Goal: Task Accomplishment & Management: Complete application form

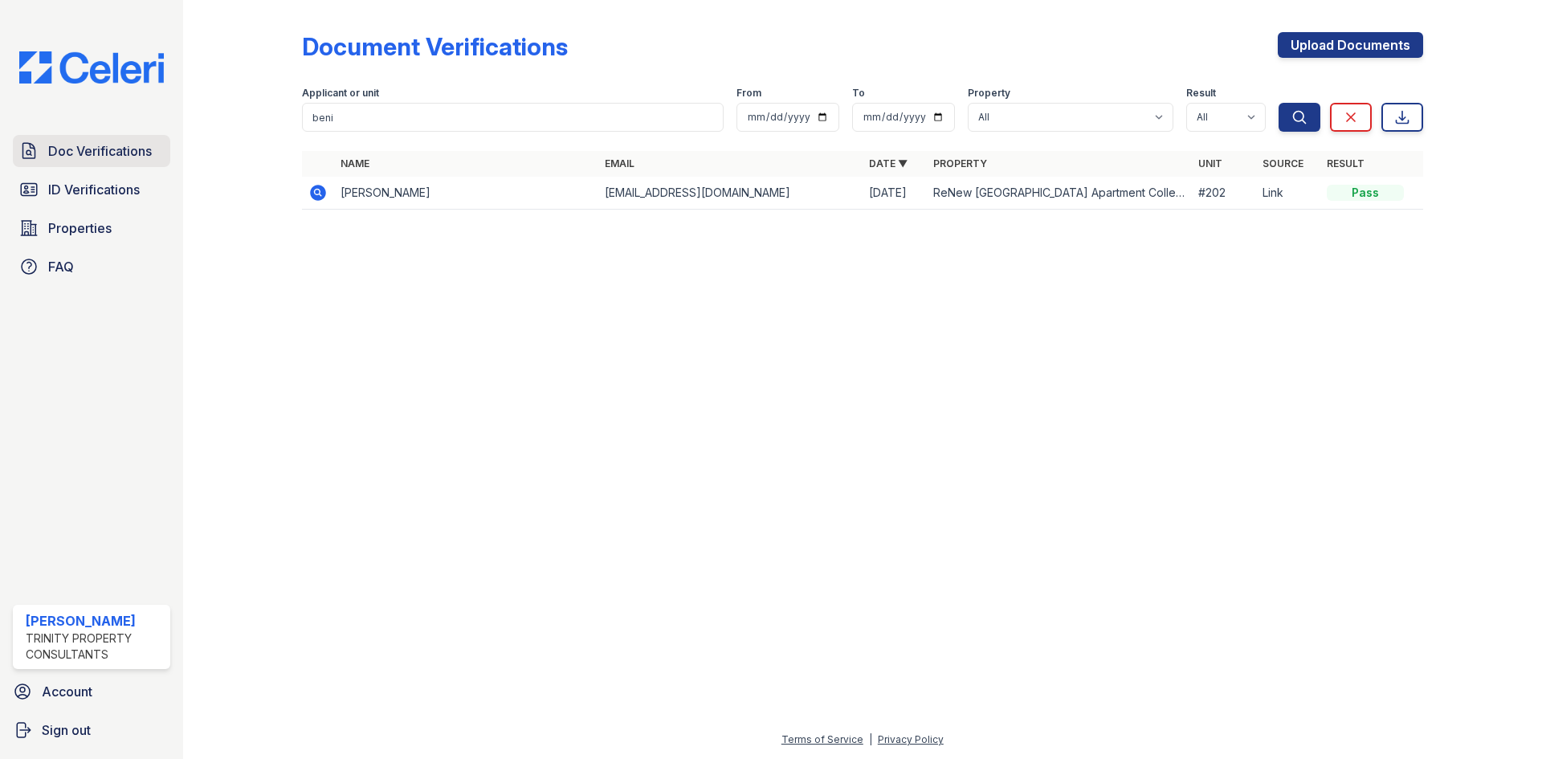
click at [84, 160] on span "Doc Verifications" at bounding box center [100, 150] width 104 height 19
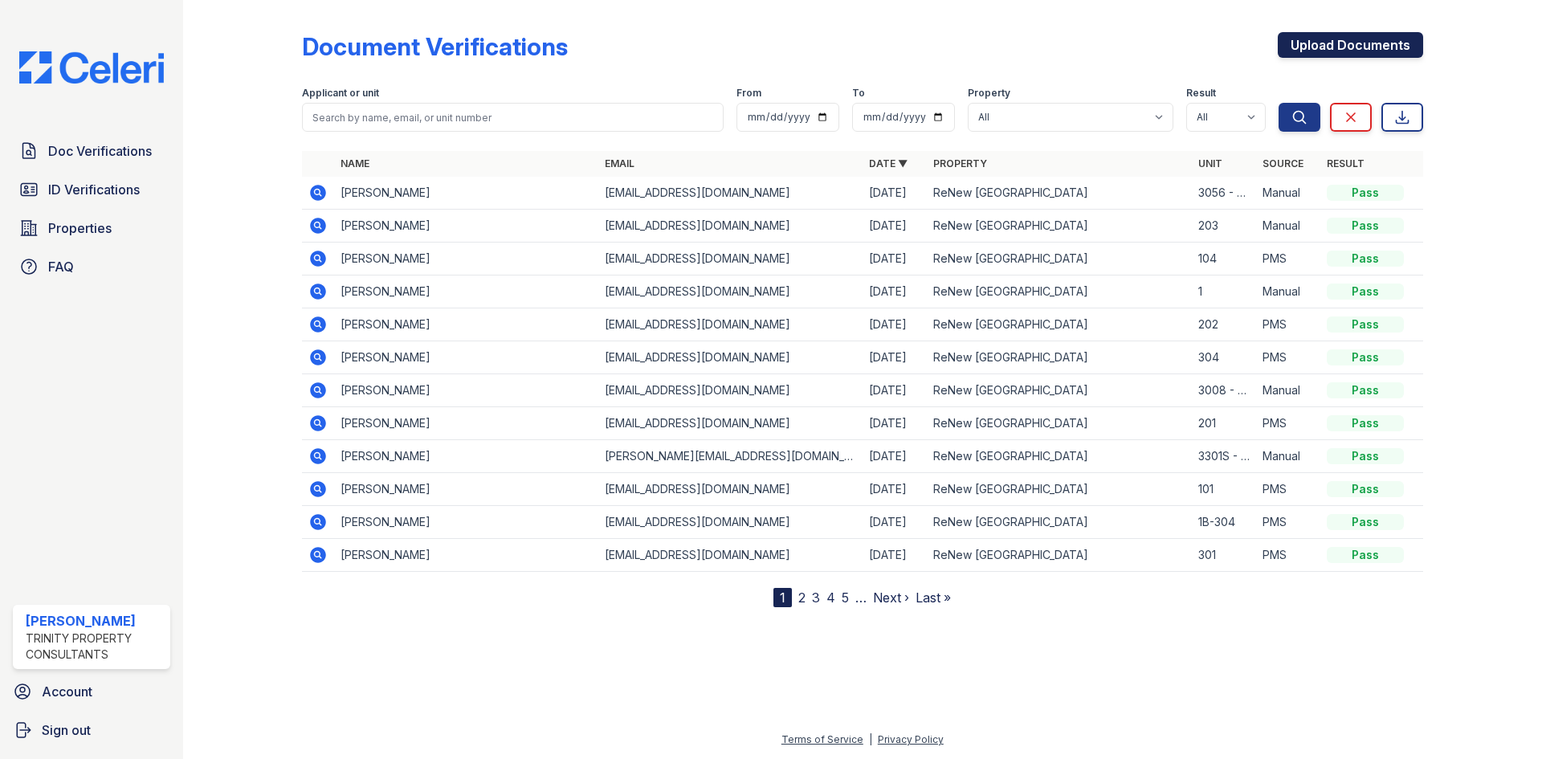
click at [1400, 46] on link "Upload Documents" at bounding box center [1349, 45] width 145 height 26
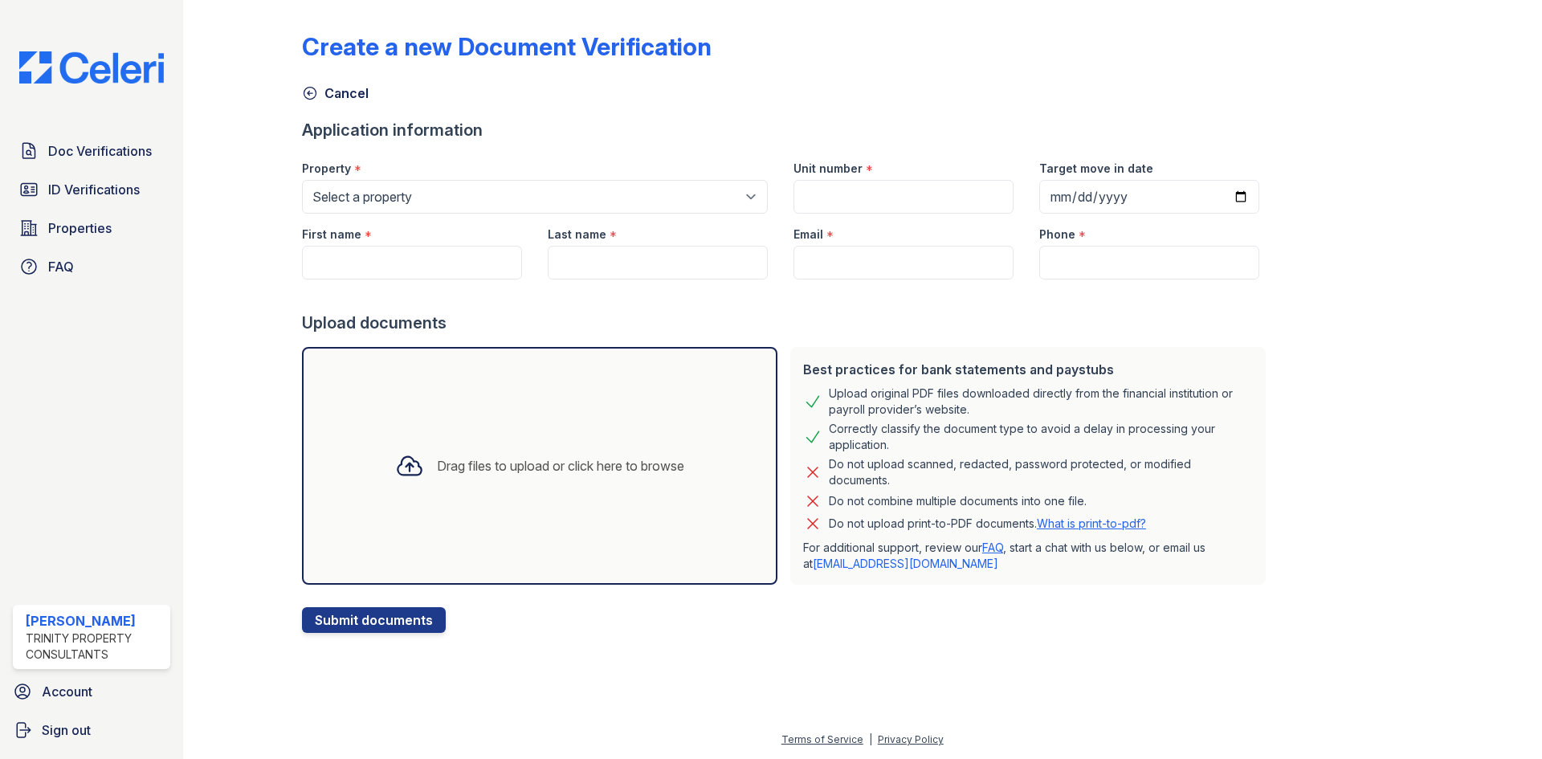
click at [898, 282] on div at bounding box center [787, 295] width 970 height 32
click at [894, 250] on input "Email" at bounding box center [903, 263] width 220 height 34
paste input "[EMAIL_ADDRESS][DOMAIN_NAME]"
type input "[EMAIL_ADDRESS][DOMAIN_NAME]"
click at [1173, 251] on input "Phone" at bounding box center [1149, 263] width 220 height 34
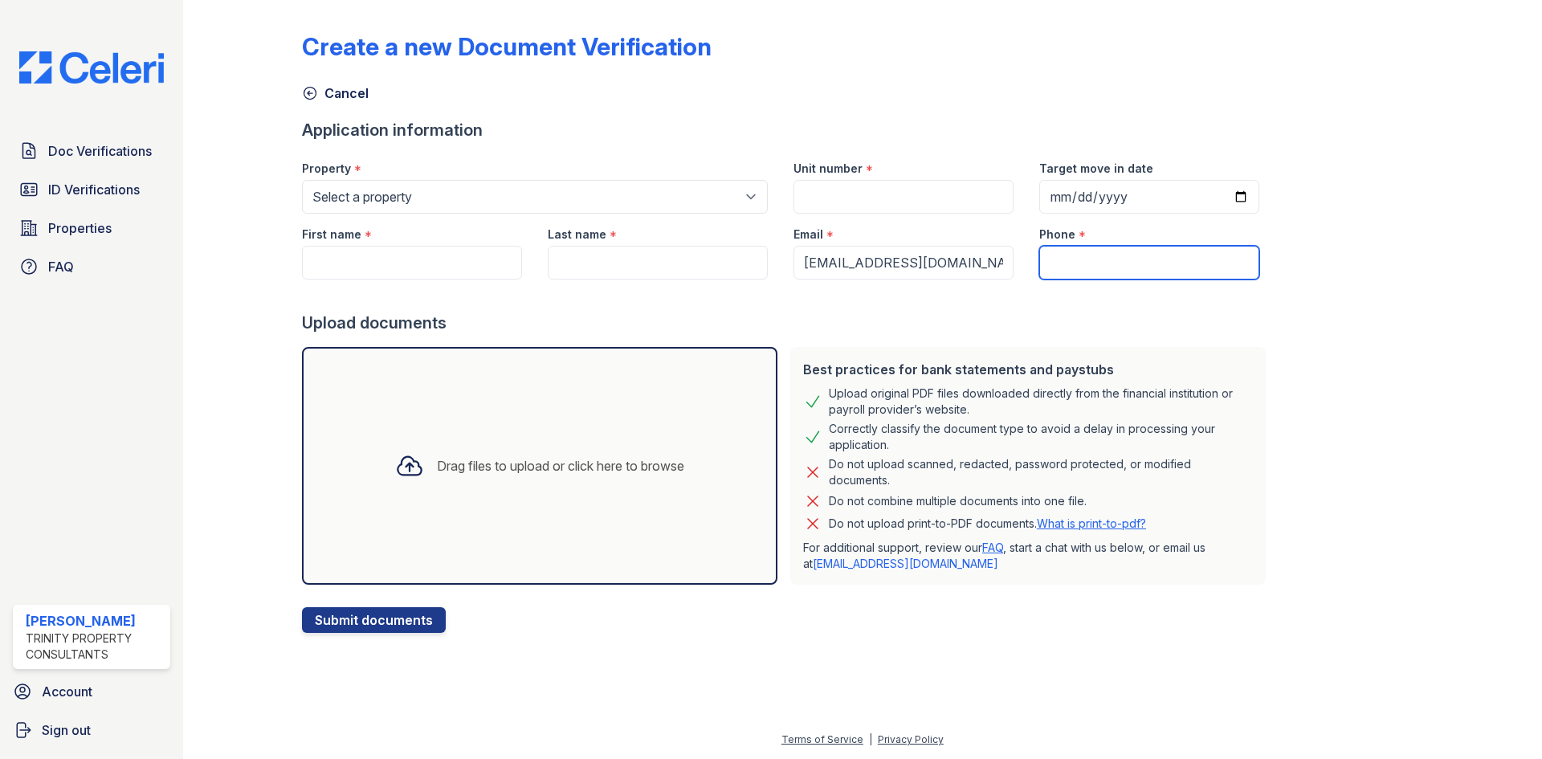
paste input "443-528-3897"
type input "443-528-3897"
click at [924, 194] on input "Unit number" at bounding box center [903, 197] width 220 height 34
paste input "3305P - 301"
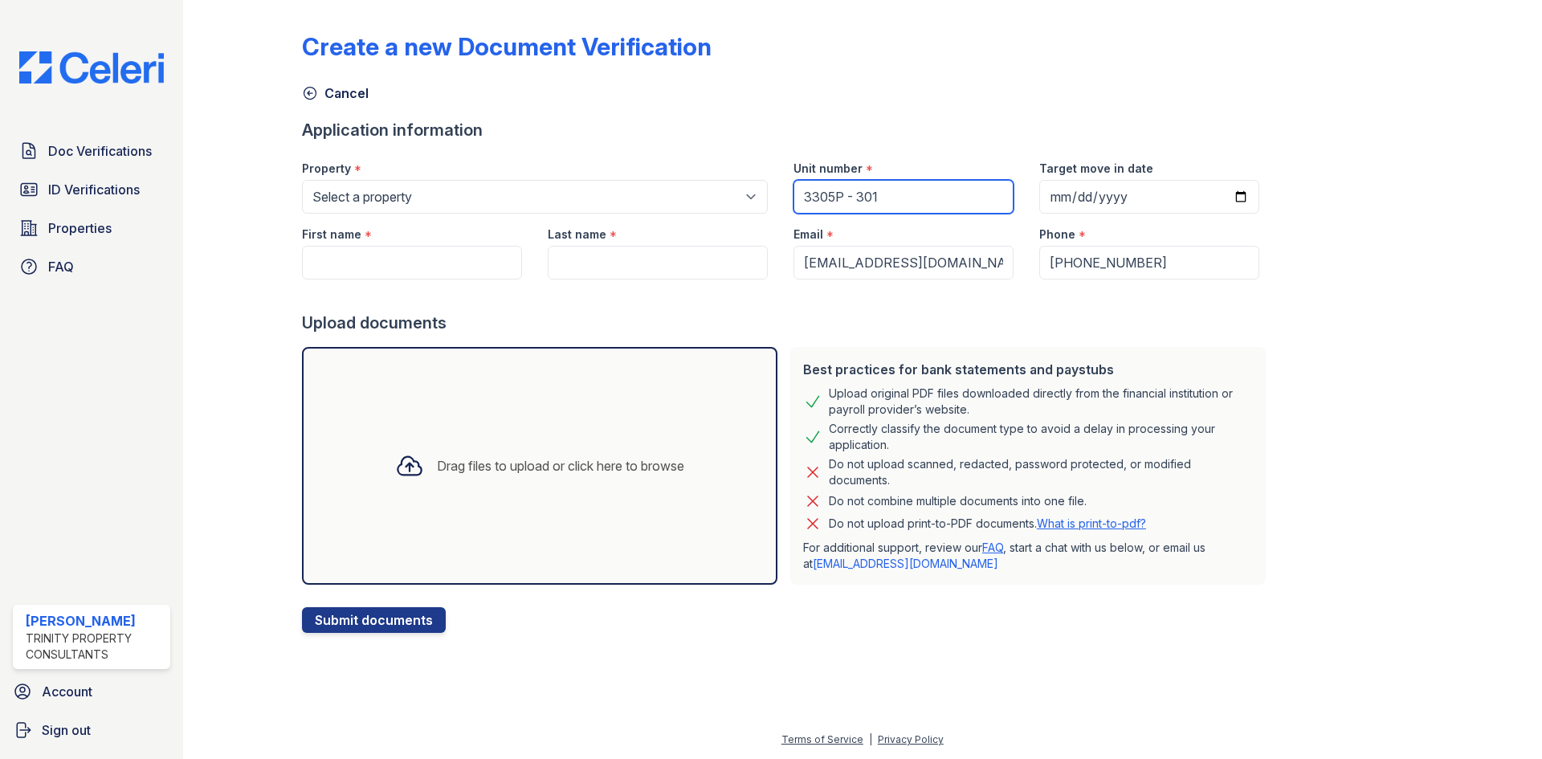
type input "3305P - 301"
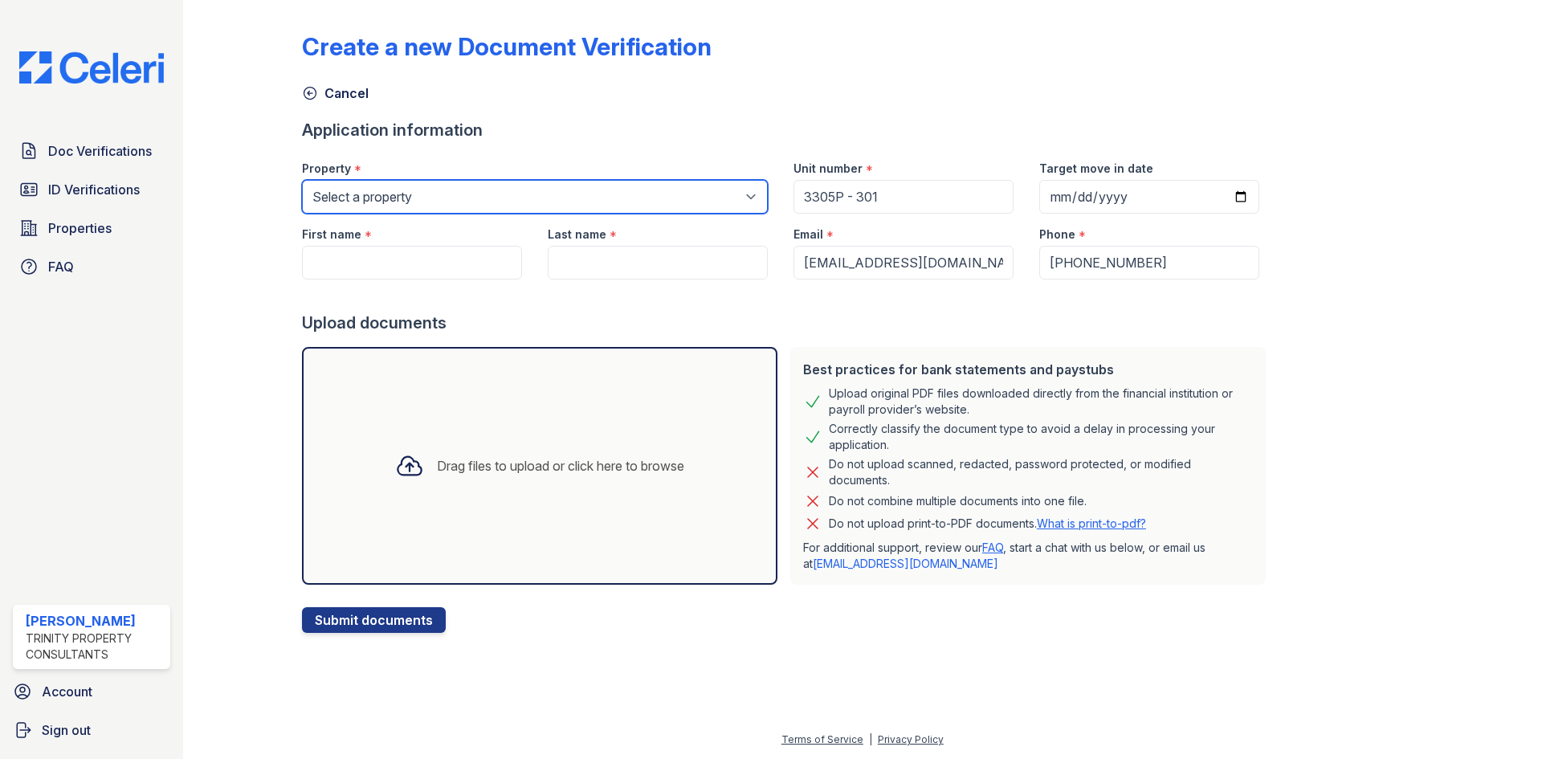
click at [441, 193] on select "Select a property ReNew Woodland Ranch Apartment Collection ReNew Woodland Ranc…" at bounding box center [535, 197] width 466 height 34
select select "141"
click at [302, 180] on select "Select a property ReNew Woodland Ranch Apartment Collection ReNew Woodland Ranc…" at bounding box center [535, 197] width 466 height 34
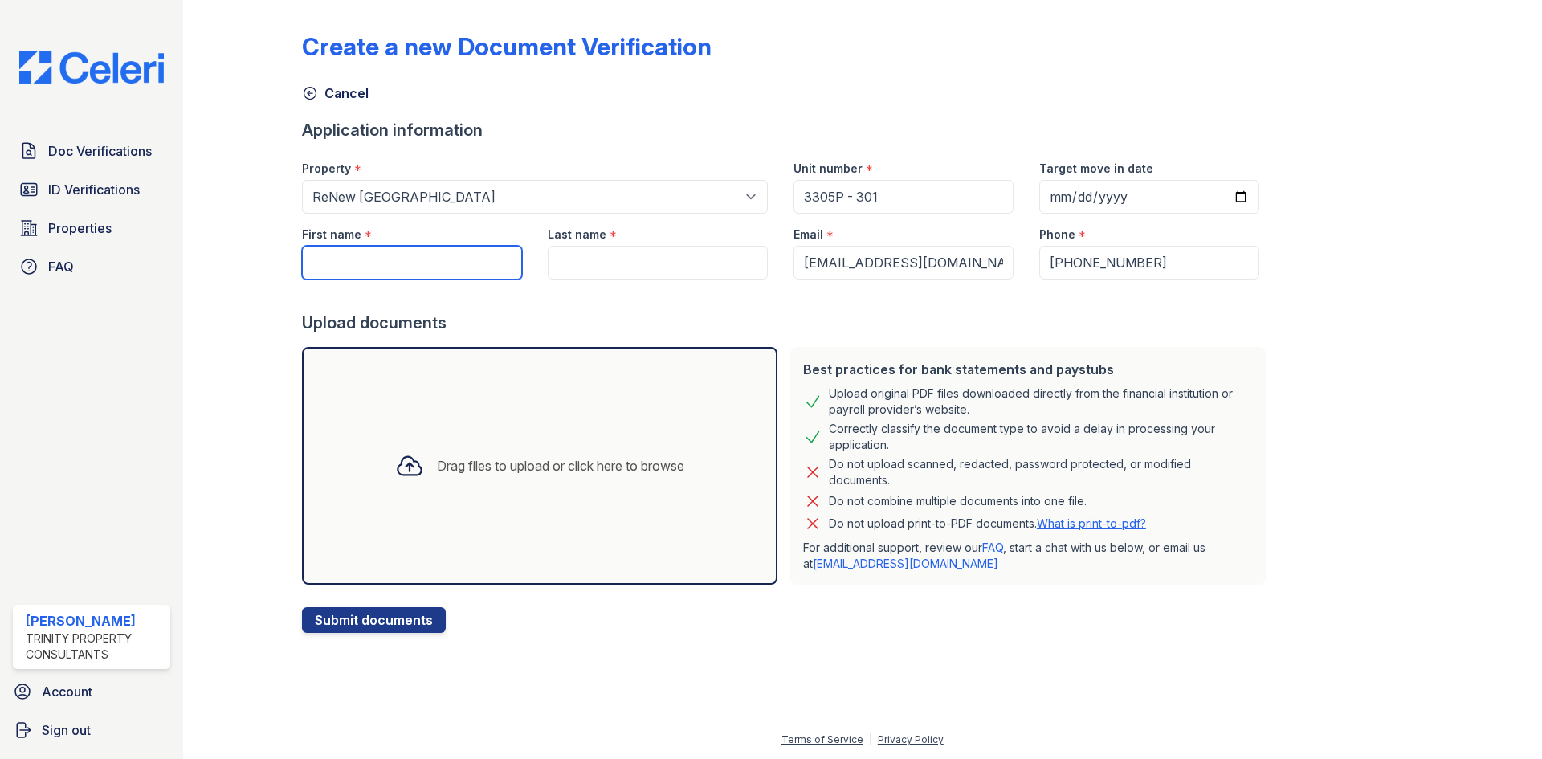
drag, startPoint x: 411, startPoint y: 264, endPoint x: 401, endPoint y: 251, distance: 16.7
click at [411, 264] on input "First name" at bounding box center [412, 263] width 220 height 34
type input "B"
type input "Benissoir"
click at [675, 284] on div at bounding box center [787, 295] width 970 height 32
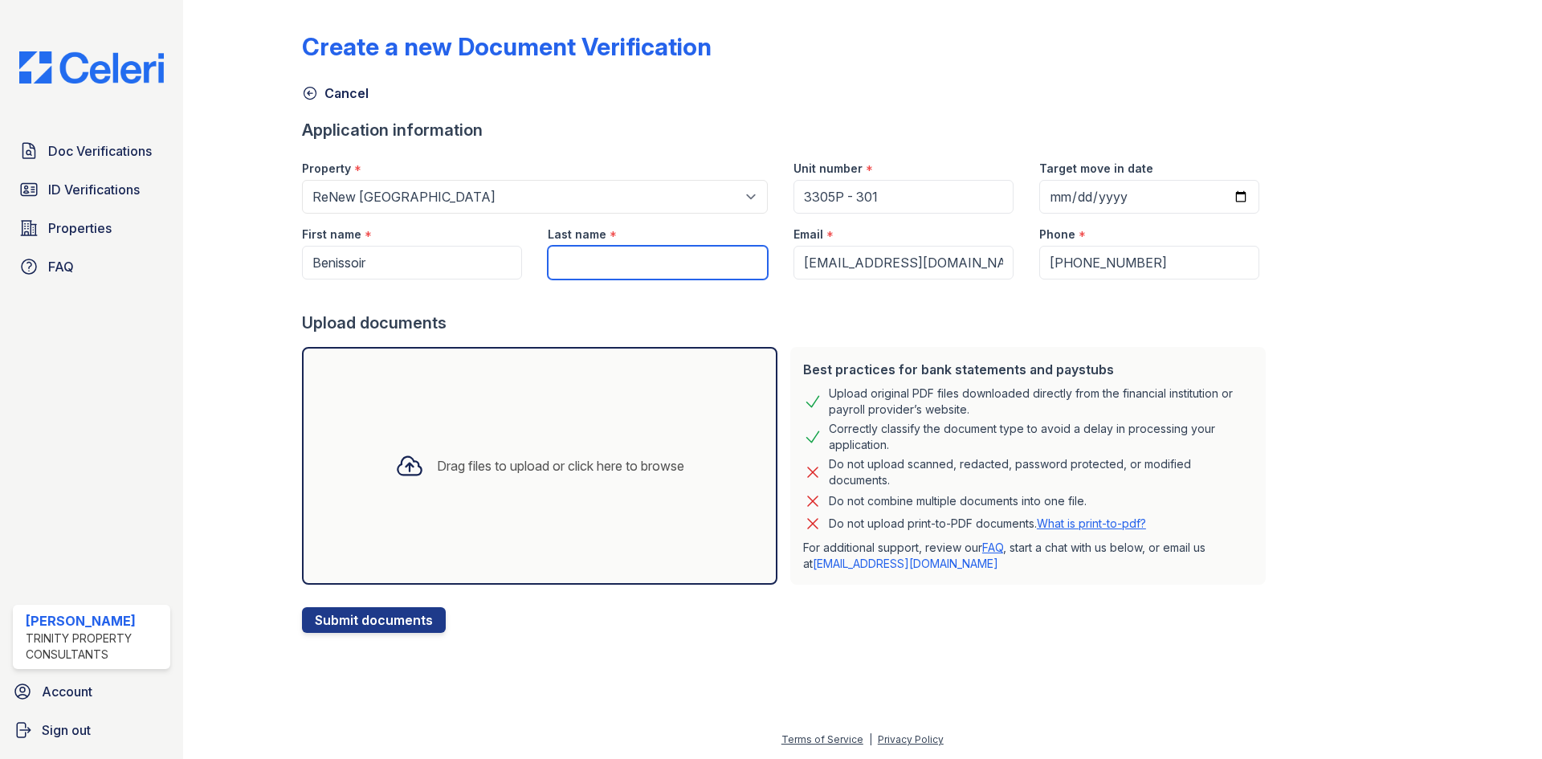
click at [671, 262] on input "Last name" at bounding box center [658, 263] width 220 height 34
type input "Alomy"
click at [635, 391] on div "Drag files to upload or click here to browse" at bounding box center [539, 466] width 475 height 238
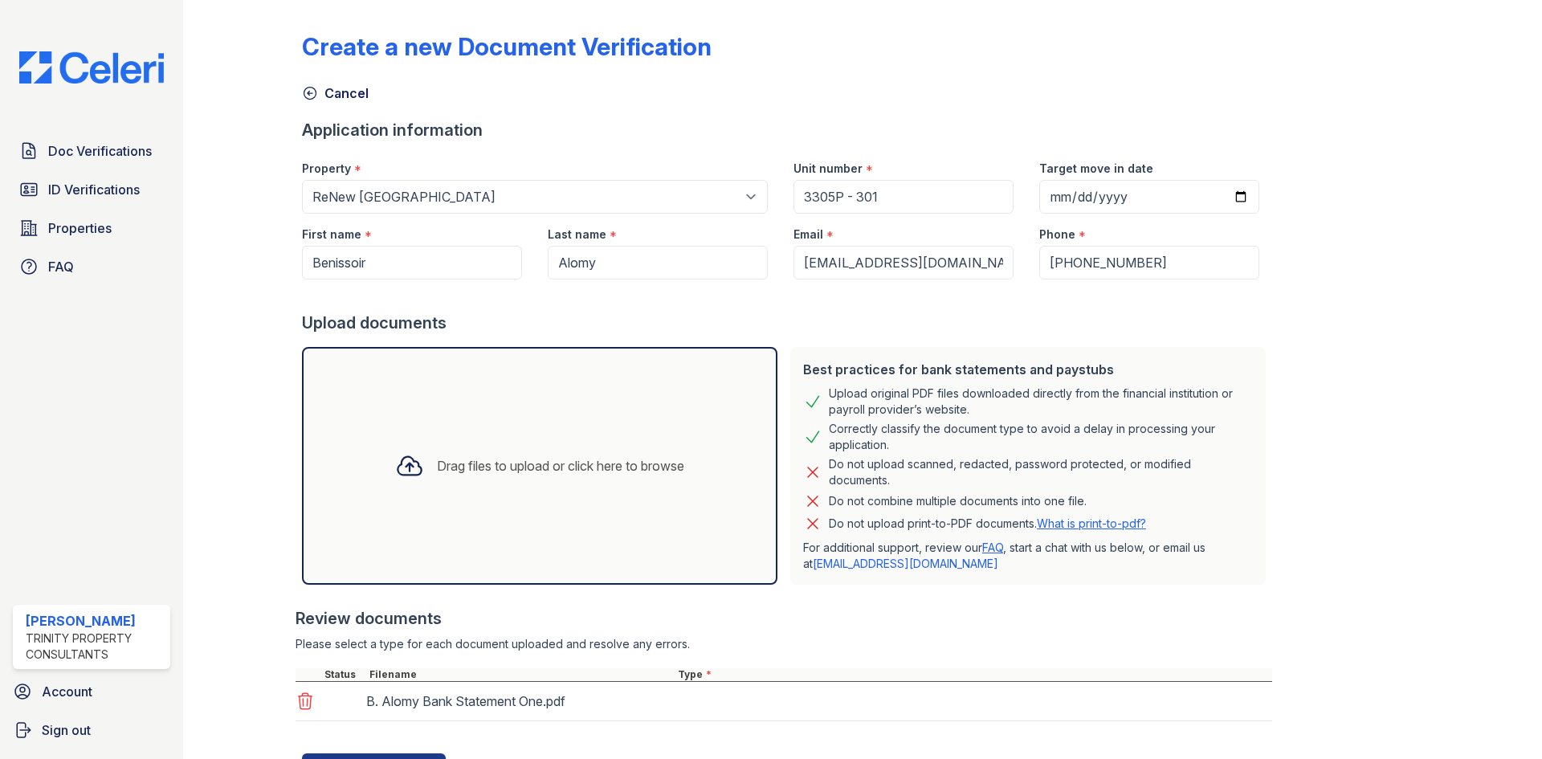
click at [542, 443] on div "Drag files to upload or click here to browse" at bounding box center [539, 465] width 315 height 55
click at [563, 465] on div "Drag files to upload or click here to browse" at bounding box center [560, 465] width 247 height 19
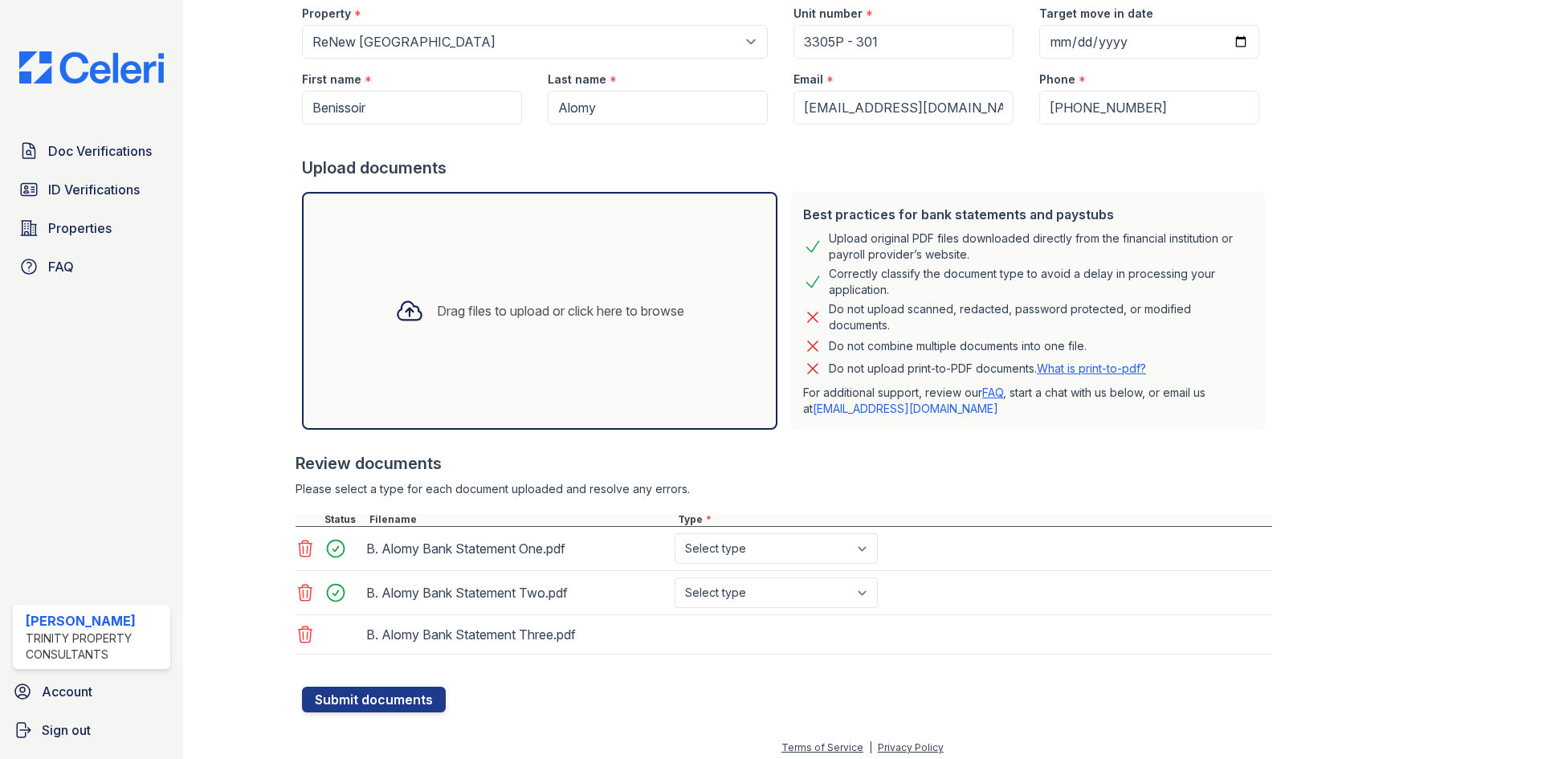
scroll to position [163, 0]
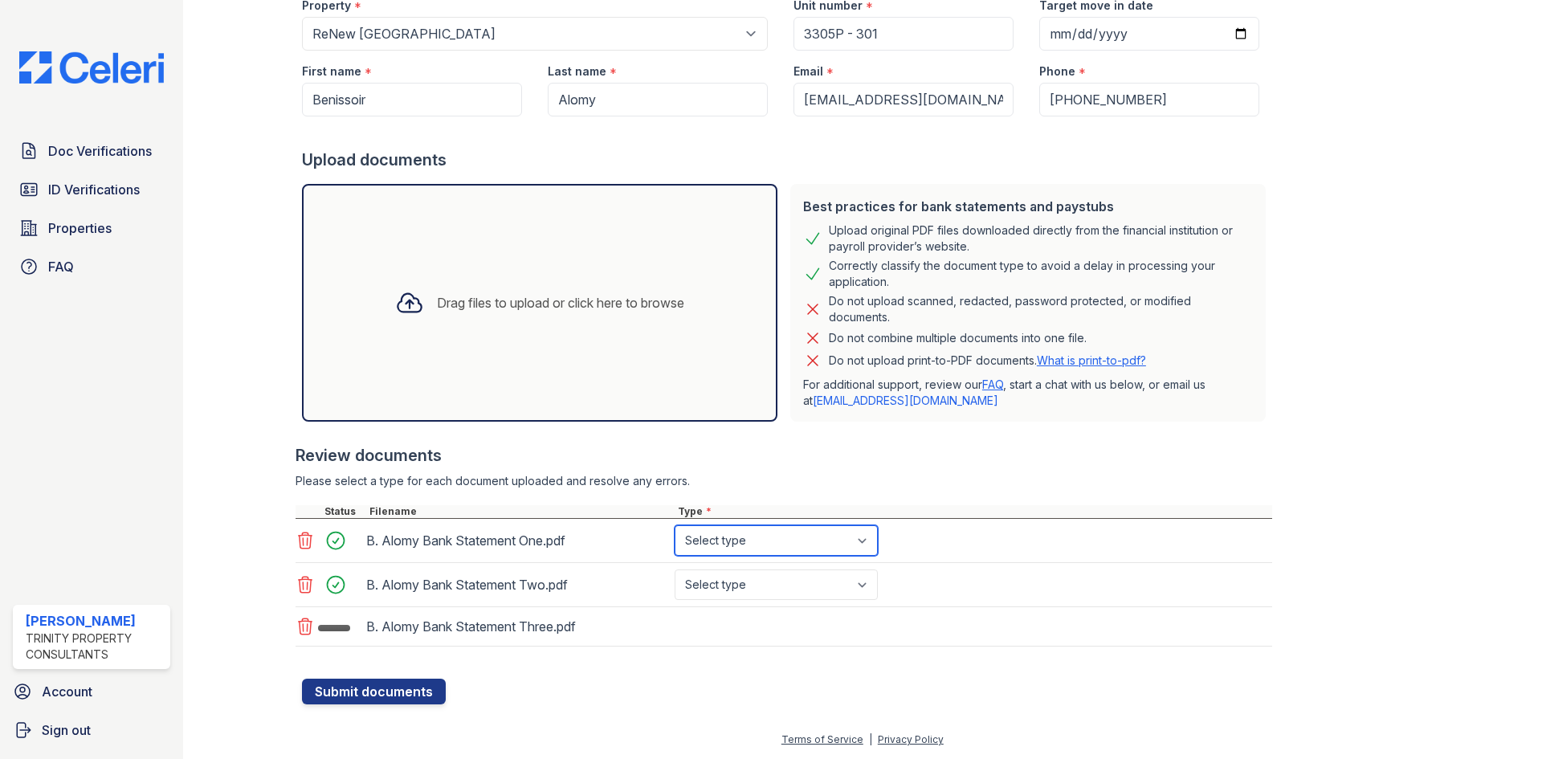
click at [796, 552] on select "Select type Paystub Bank Statement Offer Letter Tax Documents Benefit Award Let…" at bounding box center [775, 540] width 203 height 31
select select "bank_statement"
click at [674, 525] on select "Select type Paystub Bank Statement Offer Letter Tax Documents Benefit Award Let…" at bounding box center [775, 540] width 203 height 31
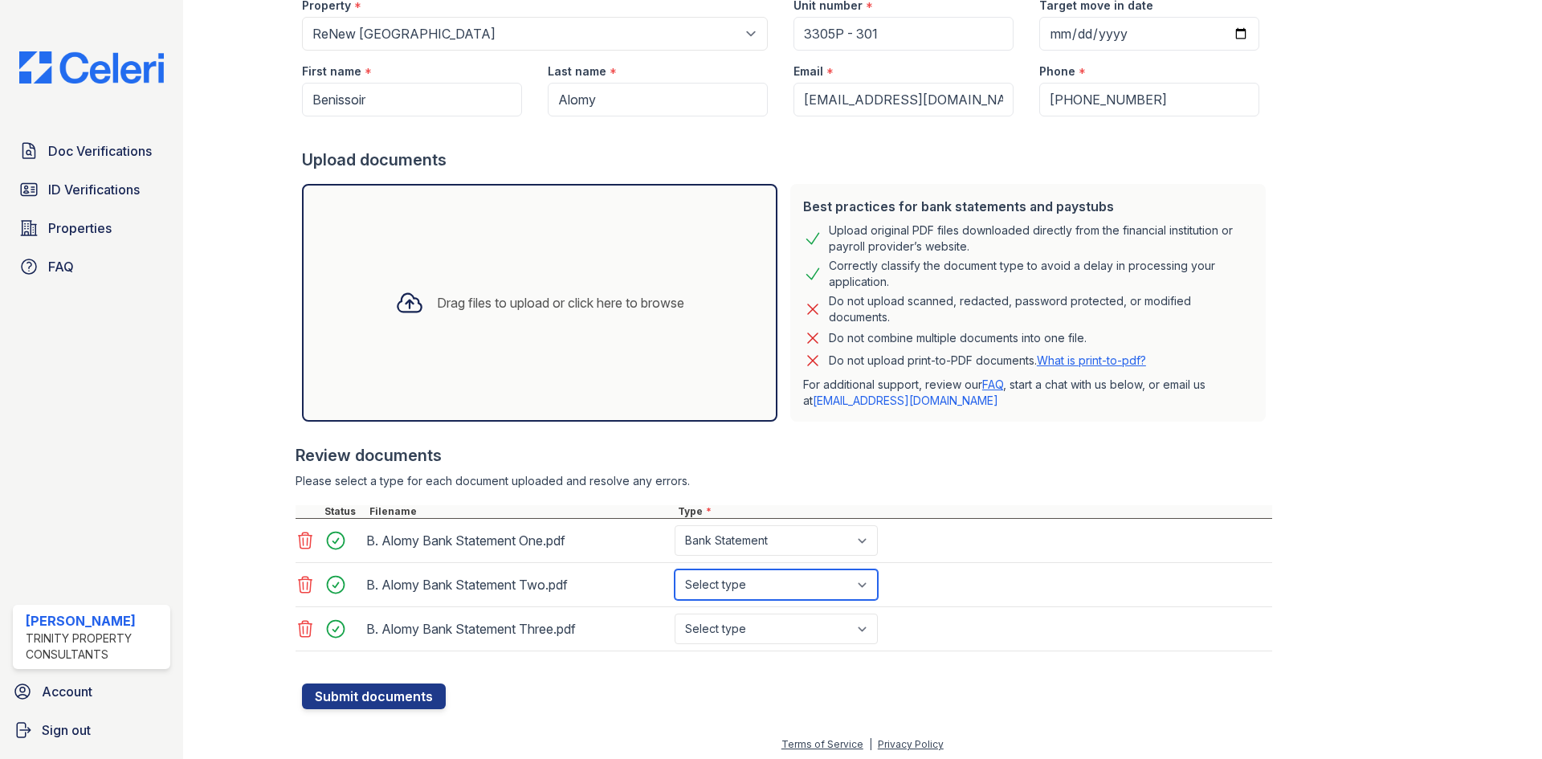
drag, startPoint x: 788, startPoint y: 591, endPoint x: 786, endPoint y: 600, distance: 9.0
click at [788, 591] on select "Select type Paystub Bank Statement Offer Letter Tax Documents Benefit Award Let…" at bounding box center [775, 584] width 203 height 31
select select "bank_statement"
click at [674, 569] on select "Select type Paystub Bank Statement Offer Letter Tax Documents Benefit Award Let…" at bounding box center [775, 584] width 203 height 31
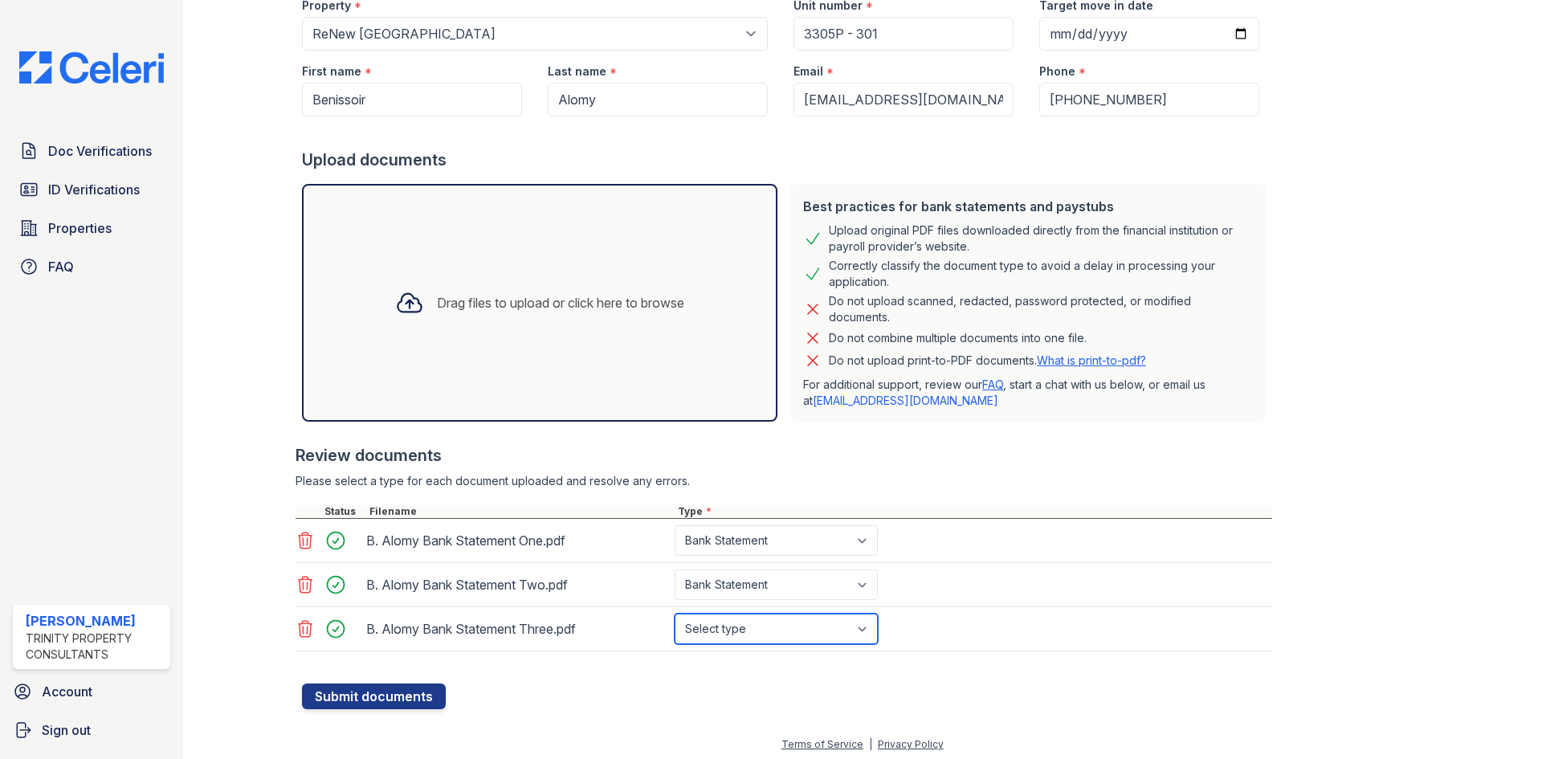
click at [765, 633] on select "Select type Paystub Bank Statement Offer Letter Tax Documents Benefit Award Let…" at bounding box center [775, 628] width 203 height 31
select select "bank_statement"
click at [674, 613] on select "Select type Paystub Bank Statement Offer Letter Tax Documents Benefit Award Let…" at bounding box center [775, 628] width 203 height 31
drag, startPoint x: 695, startPoint y: 688, endPoint x: 556, endPoint y: 686, distance: 138.9
click at [694, 688] on form "Application information Property * Select a property ReNew Woodland Ranch Apart…" at bounding box center [787, 332] width 970 height 753
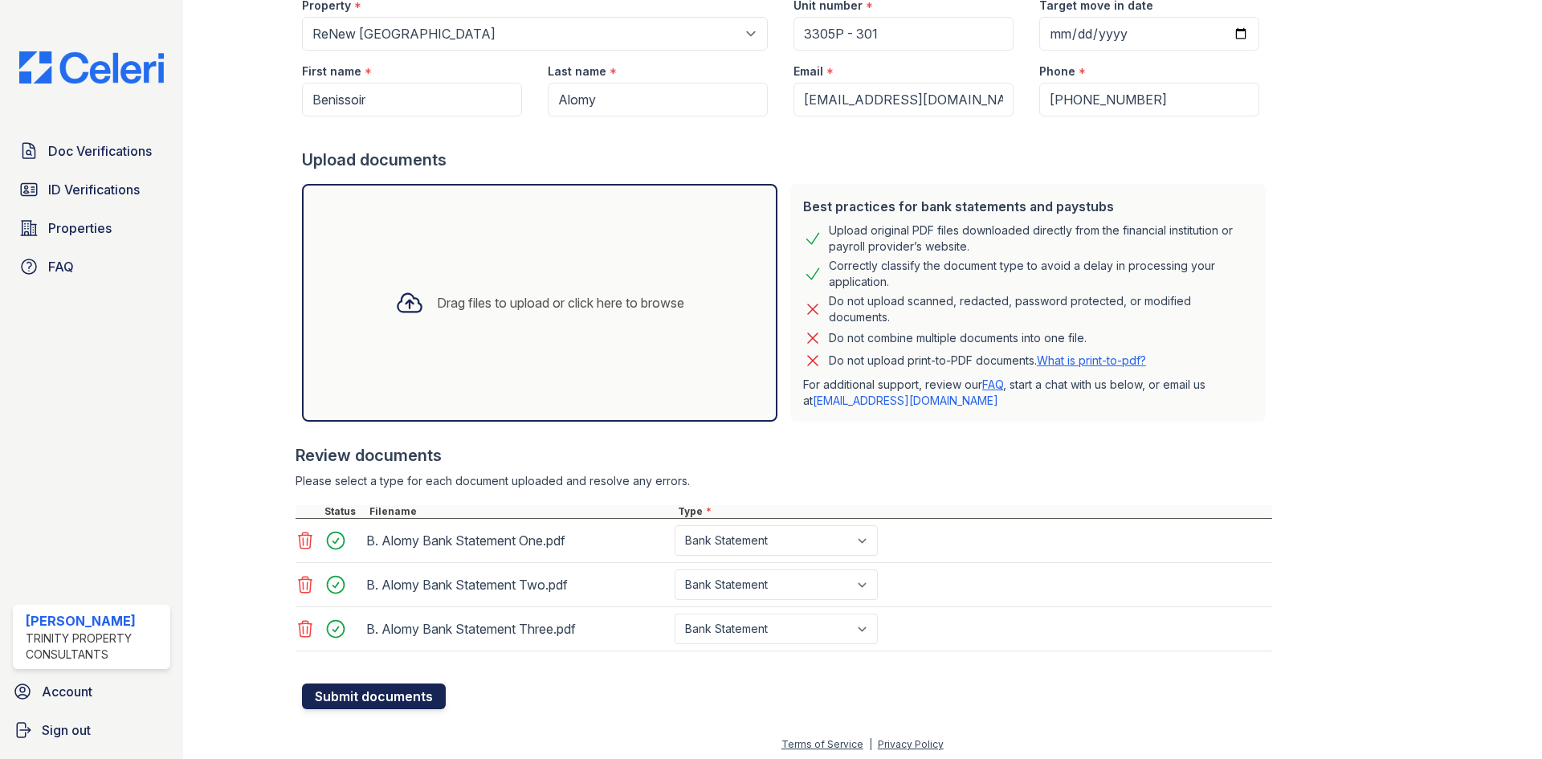
click at [391, 691] on button "Submit documents" at bounding box center [374, 696] width 144 height 26
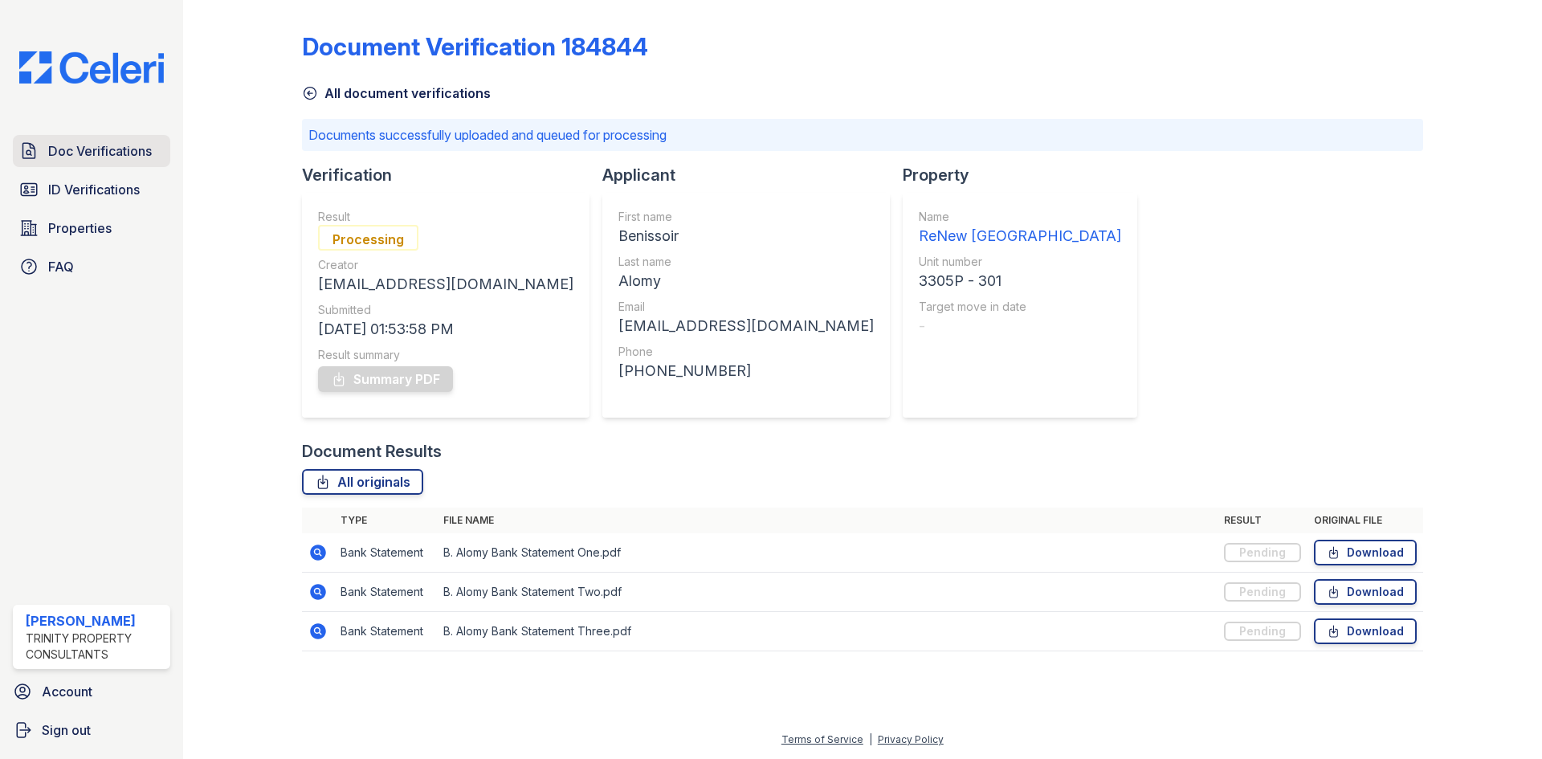
click at [126, 145] on span "Doc Verifications" at bounding box center [100, 150] width 104 height 19
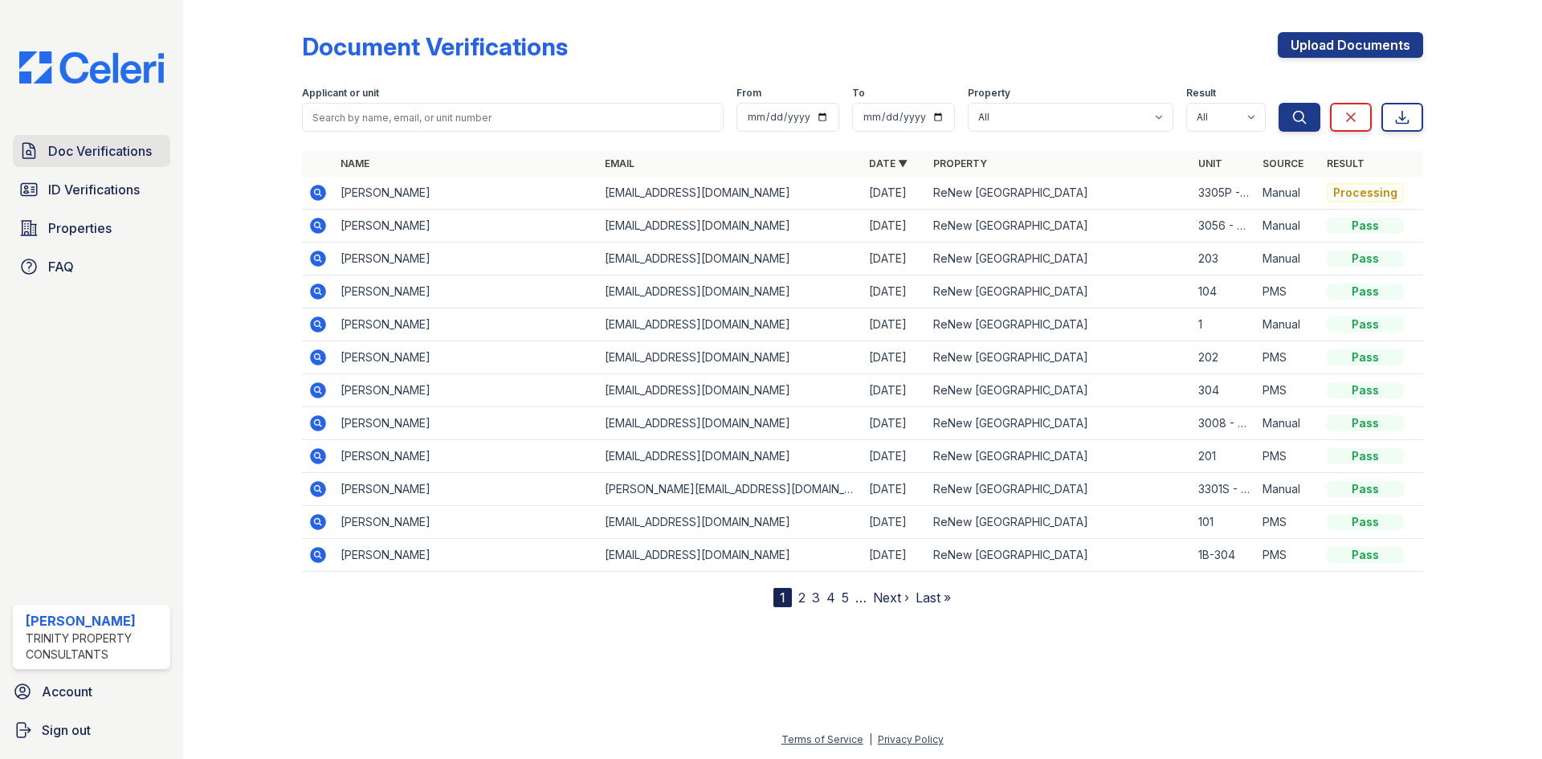
click at [71, 149] on span "Doc Verifications" at bounding box center [100, 150] width 104 height 19
click at [71, 148] on span "Doc Verifications" at bounding box center [100, 150] width 104 height 19
click at [86, 189] on span "ID Verifications" at bounding box center [94, 189] width 92 height 19
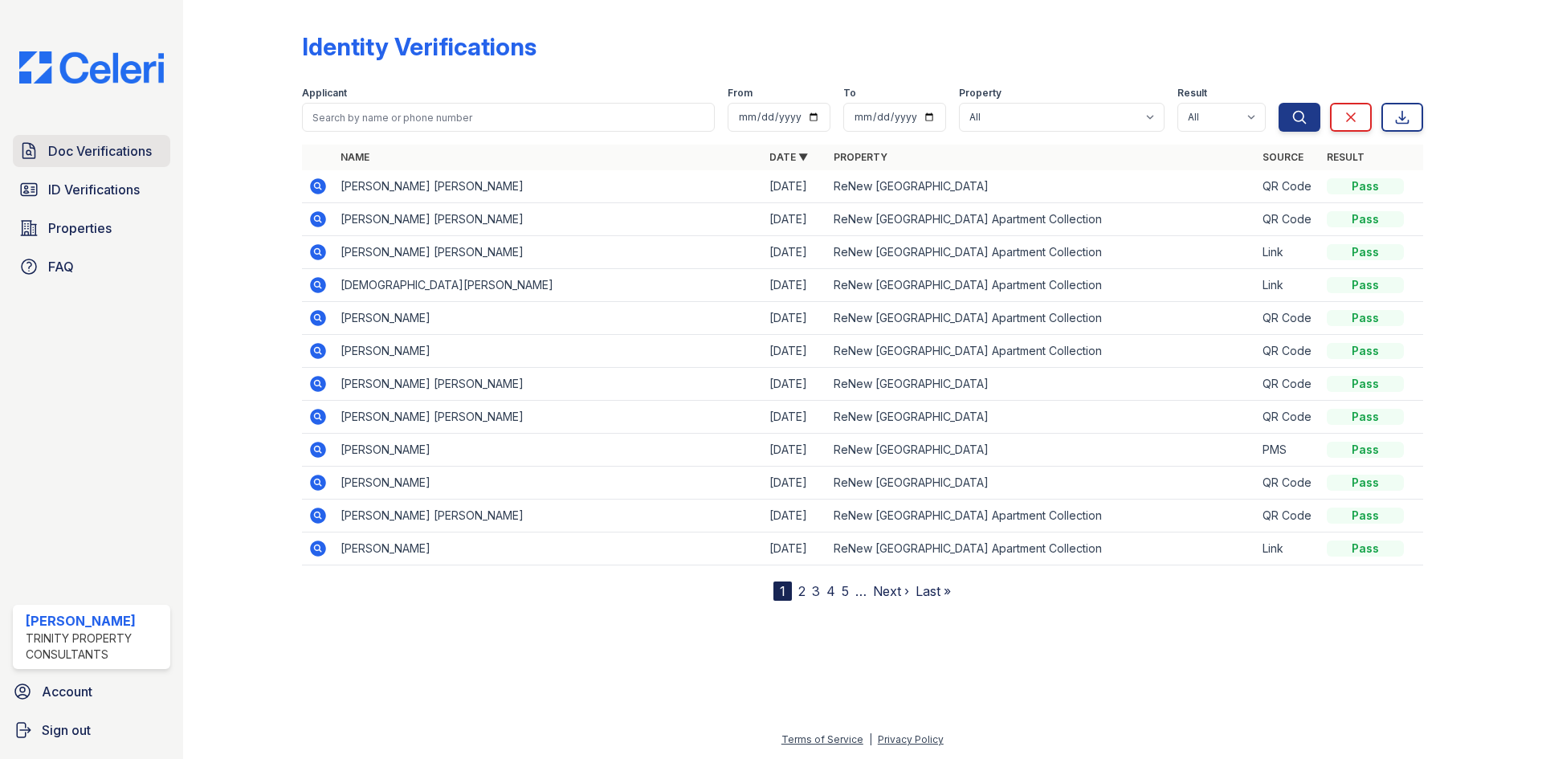
click at [88, 154] on span "Doc Verifications" at bounding box center [100, 150] width 104 height 19
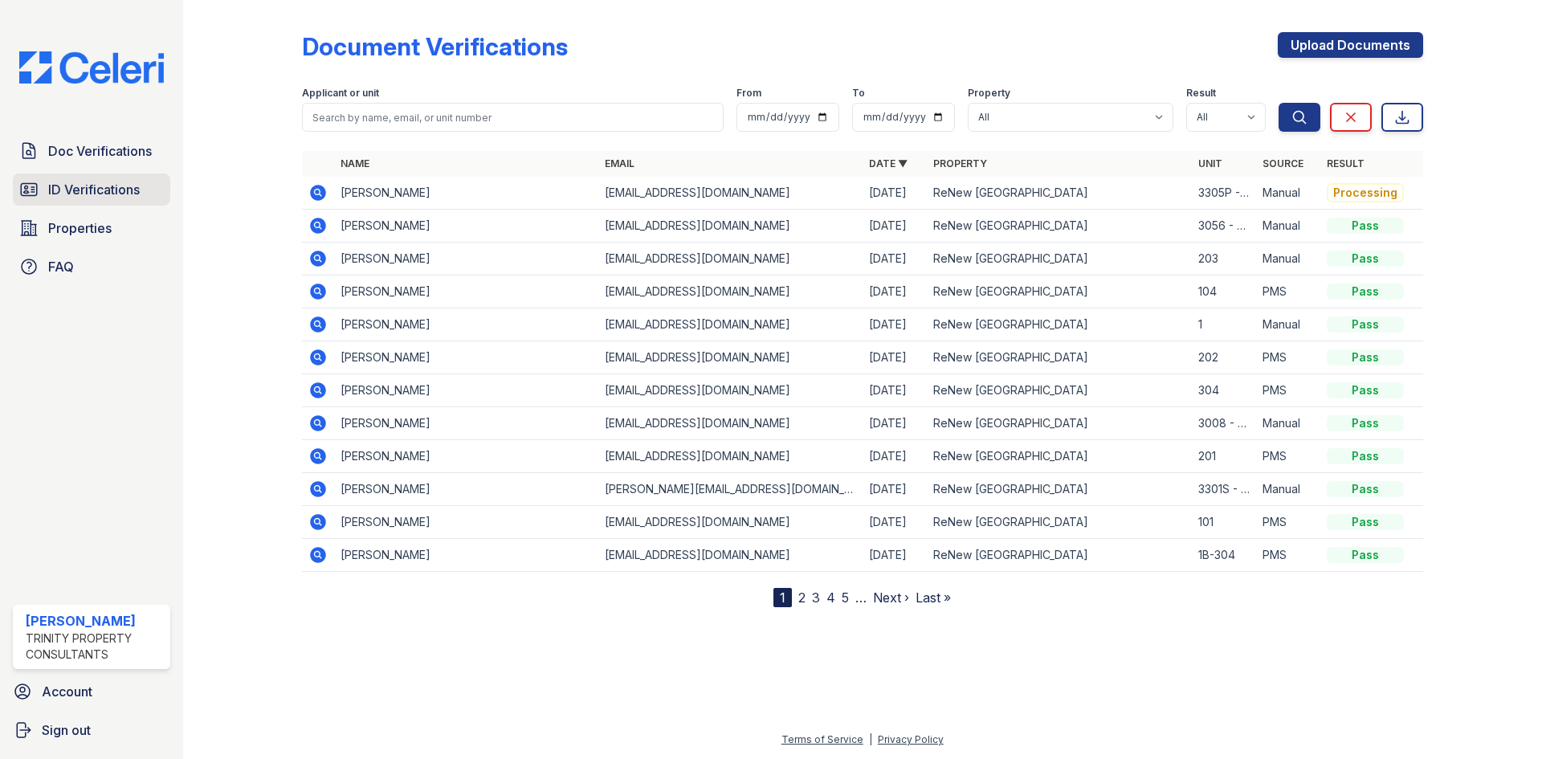
click at [114, 193] on span "ID Verifications" at bounding box center [94, 189] width 92 height 19
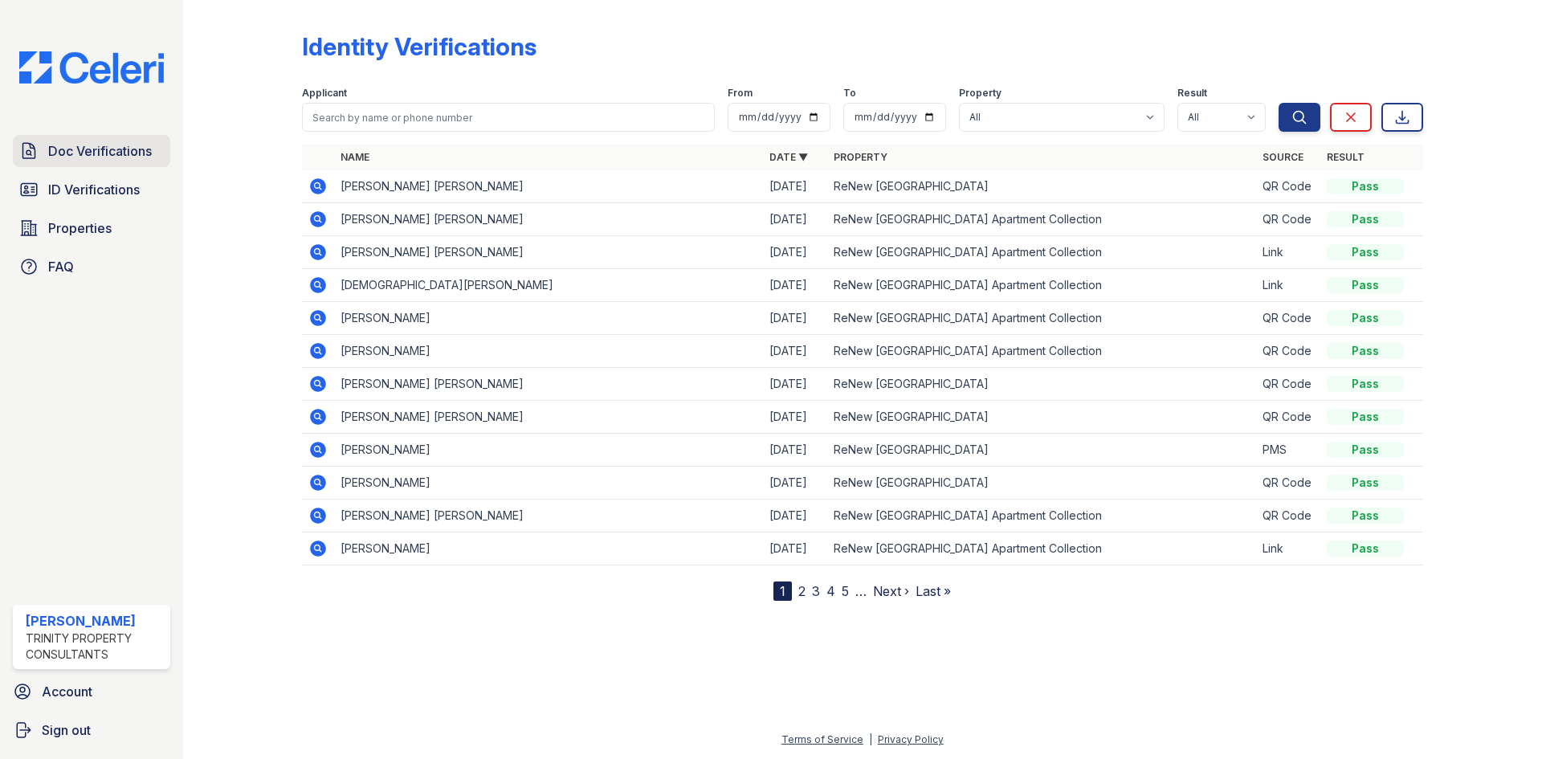
click at [126, 152] on span "Doc Verifications" at bounding box center [100, 150] width 104 height 19
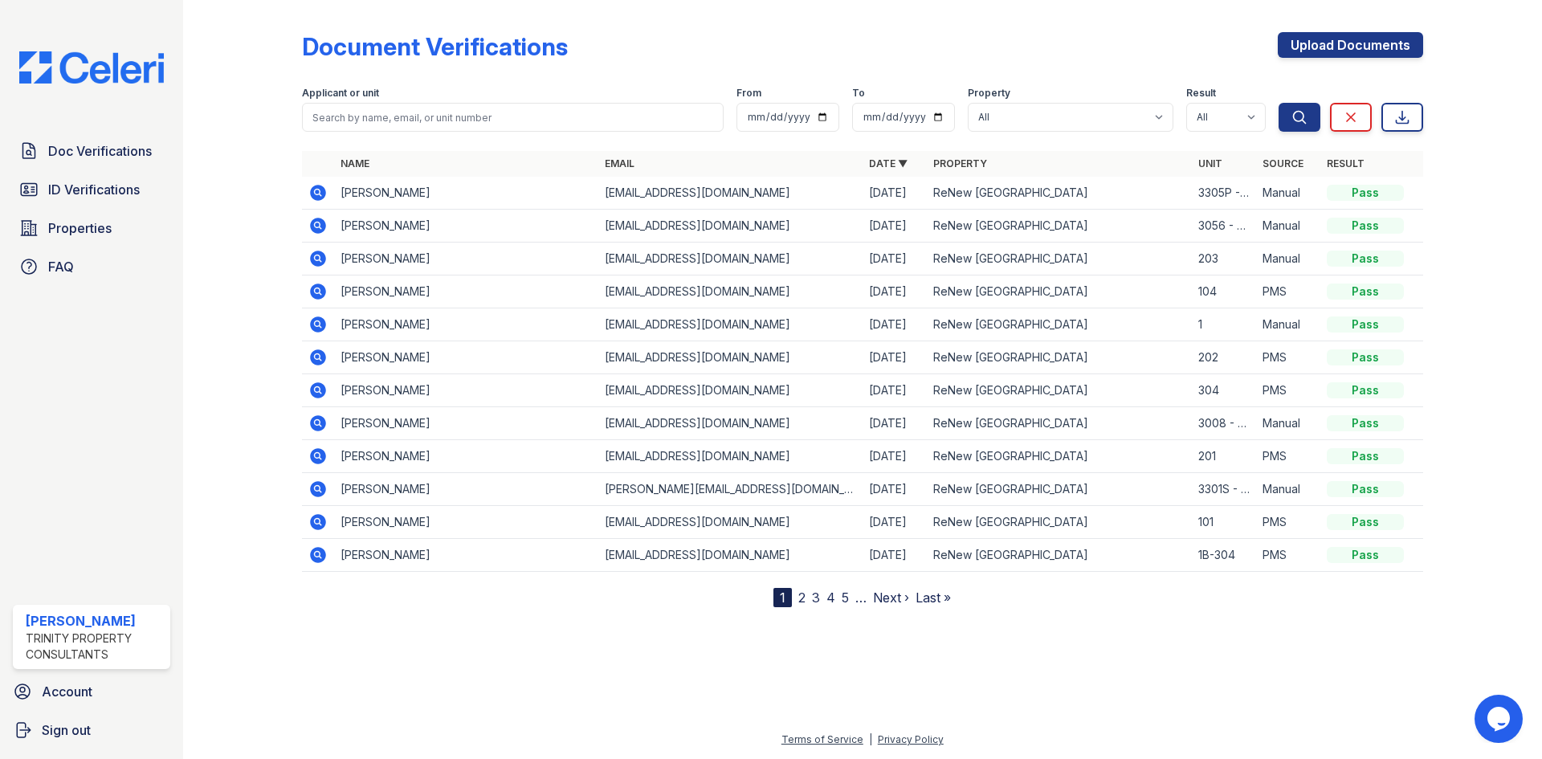
click at [324, 195] on icon at bounding box center [318, 193] width 16 height 16
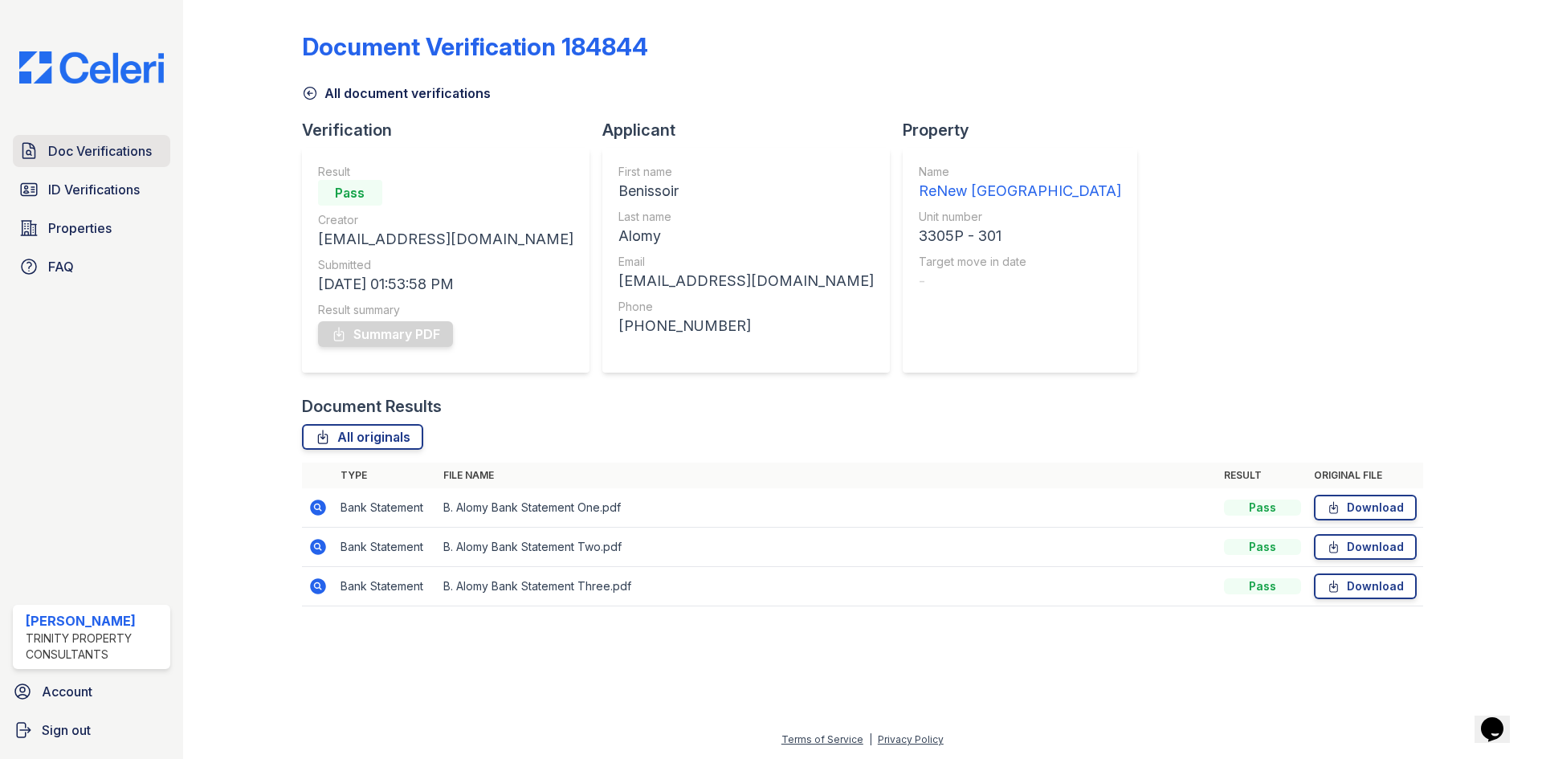
click at [98, 157] on span "Doc Verifications" at bounding box center [100, 150] width 104 height 19
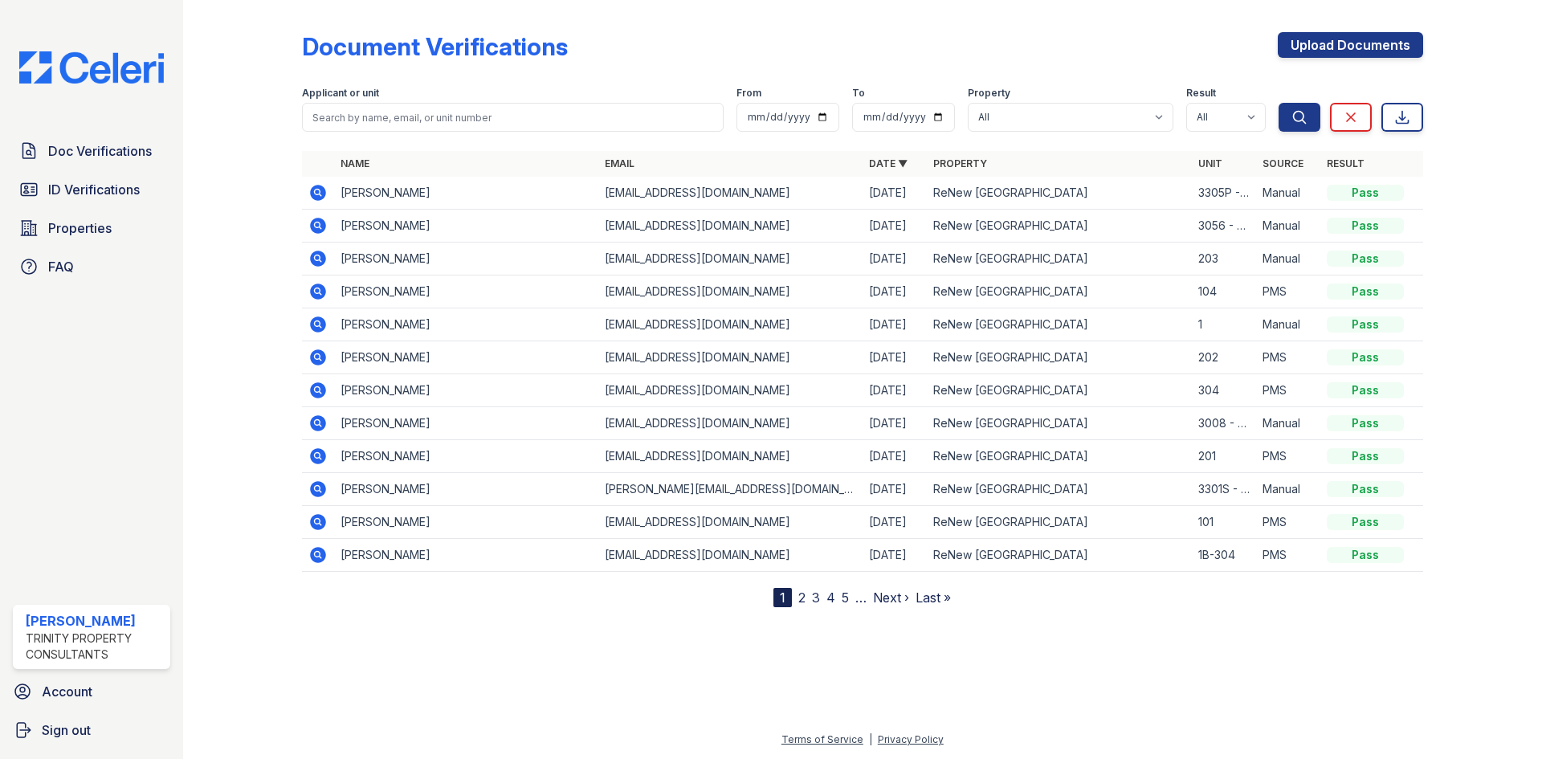
click at [316, 193] on icon at bounding box center [317, 191] width 4 height 4
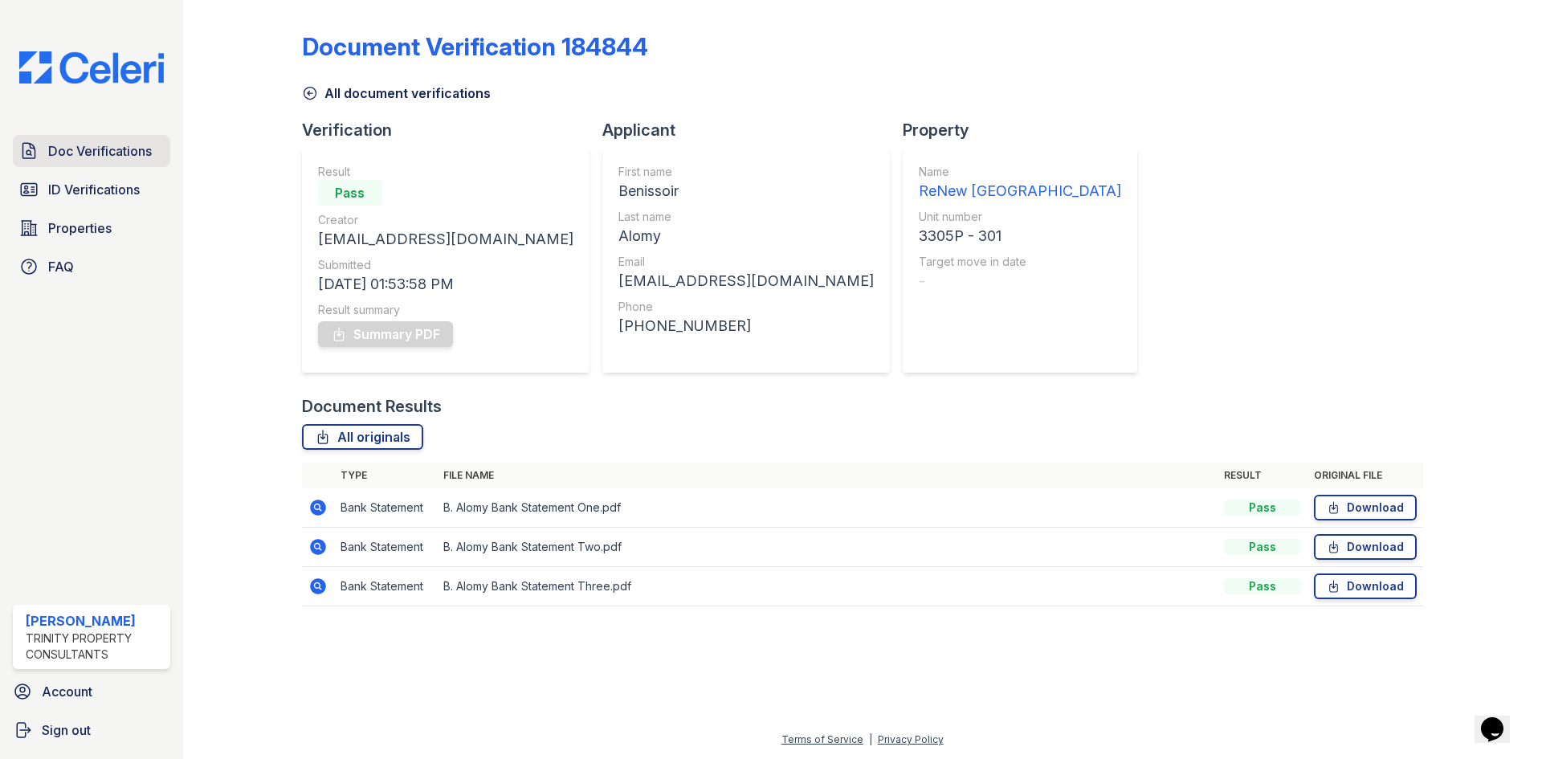
click at [103, 148] on span "Doc Verifications" at bounding box center [100, 150] width 104 height 19
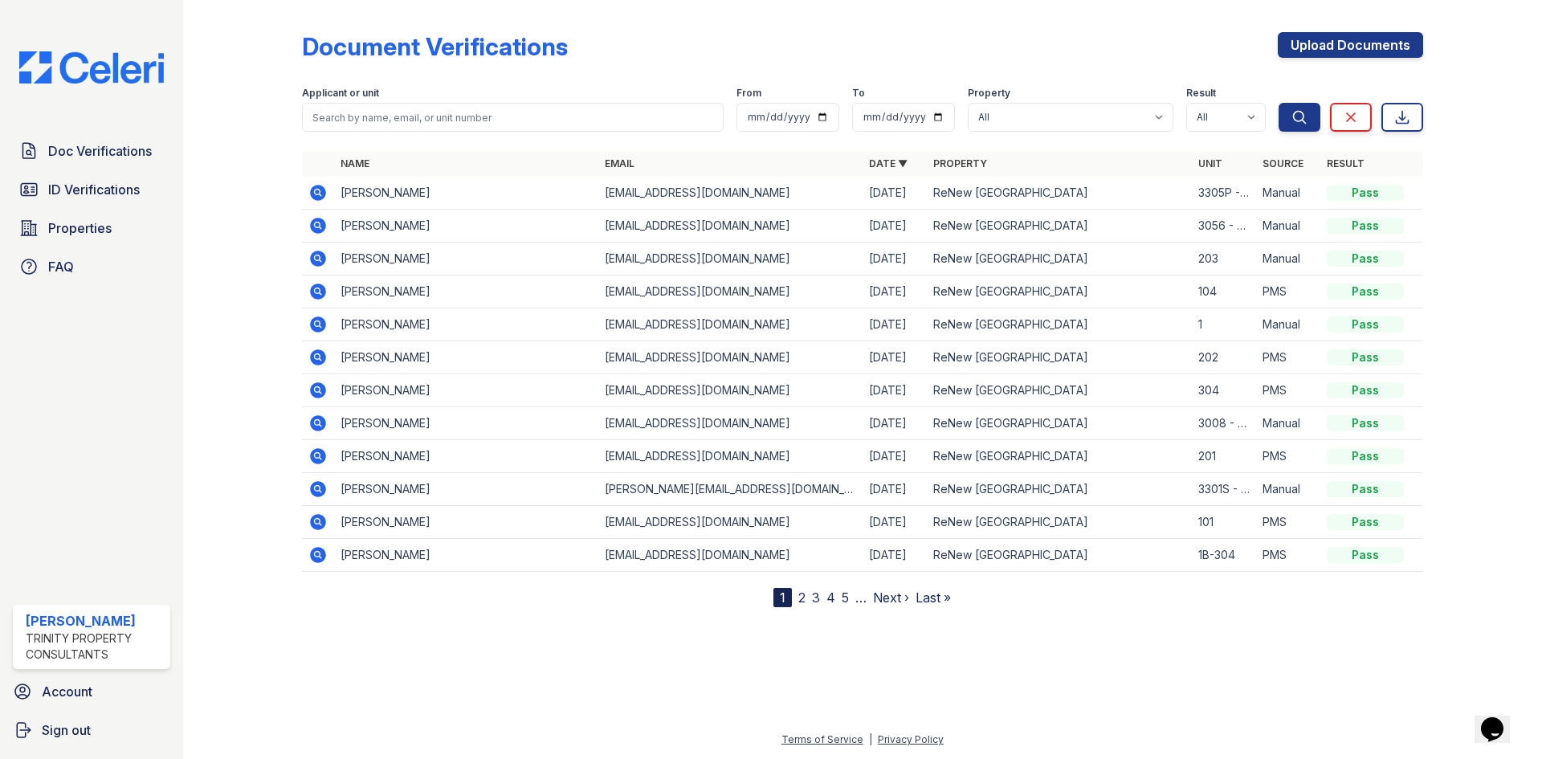
click at [320, 185] on icon at bounding box center [317, 192] width 19 height 19
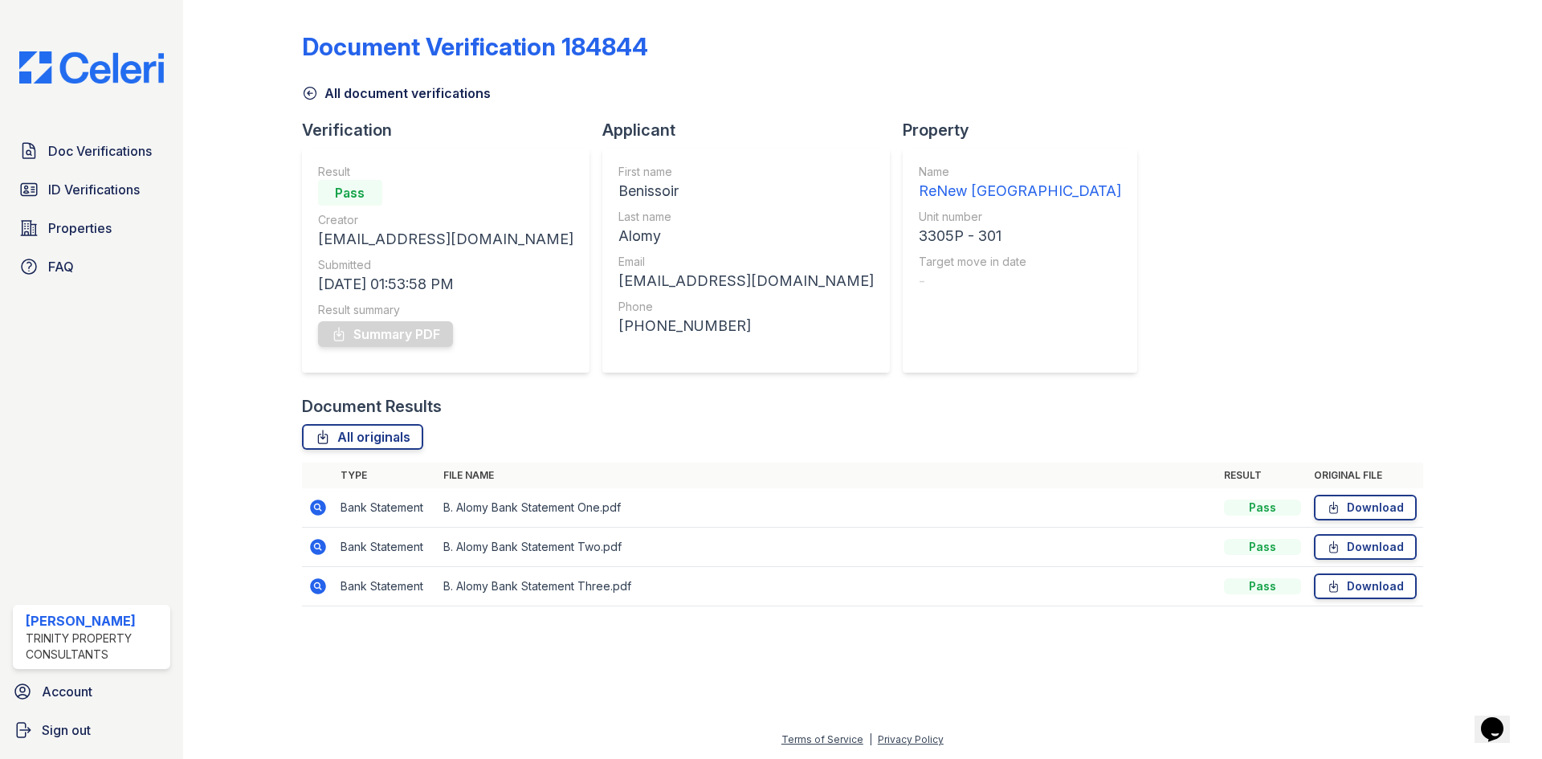
drag, startPoint x: 374, startPoint y: 333, endPoint x: 336, endPoint y: 369, distance: 52.8
click at [373, 336] on div "Summary PDF" at bounding box center [445, 334] width 255 height 32
click at [104, 165] on link "Doc Verifications" at bounding box center [91, 151] width 157 height 32
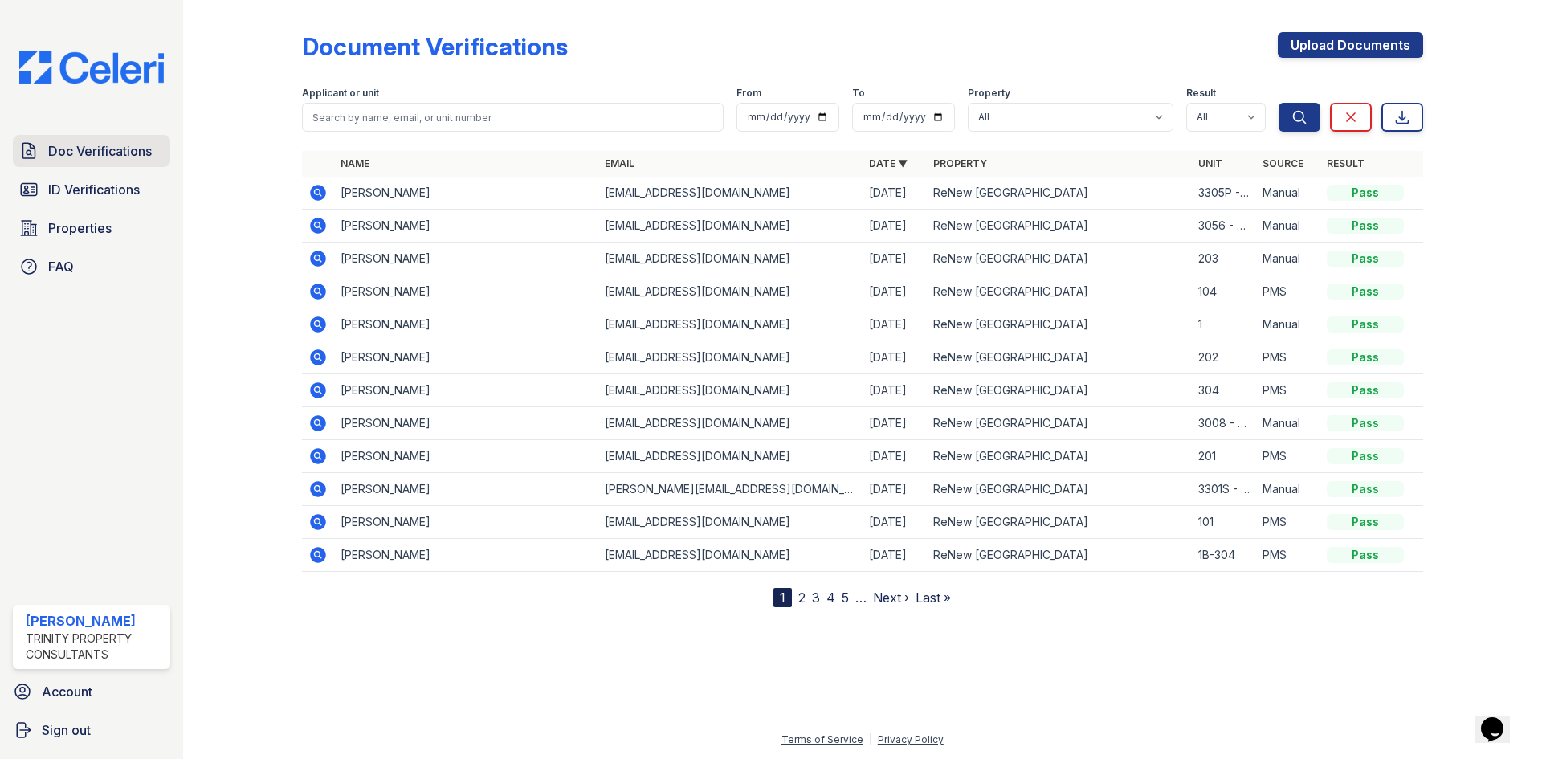
click at [102, 153] on div "Doc Verifications ID Verifications Properties FAQ Tatum Gibson Trinity Property…" at bounding box center [91, 379] width 183 height 759
click at [102, 190] on span "ID Verifications" at bounding box center [94, 189] width 92 height 19
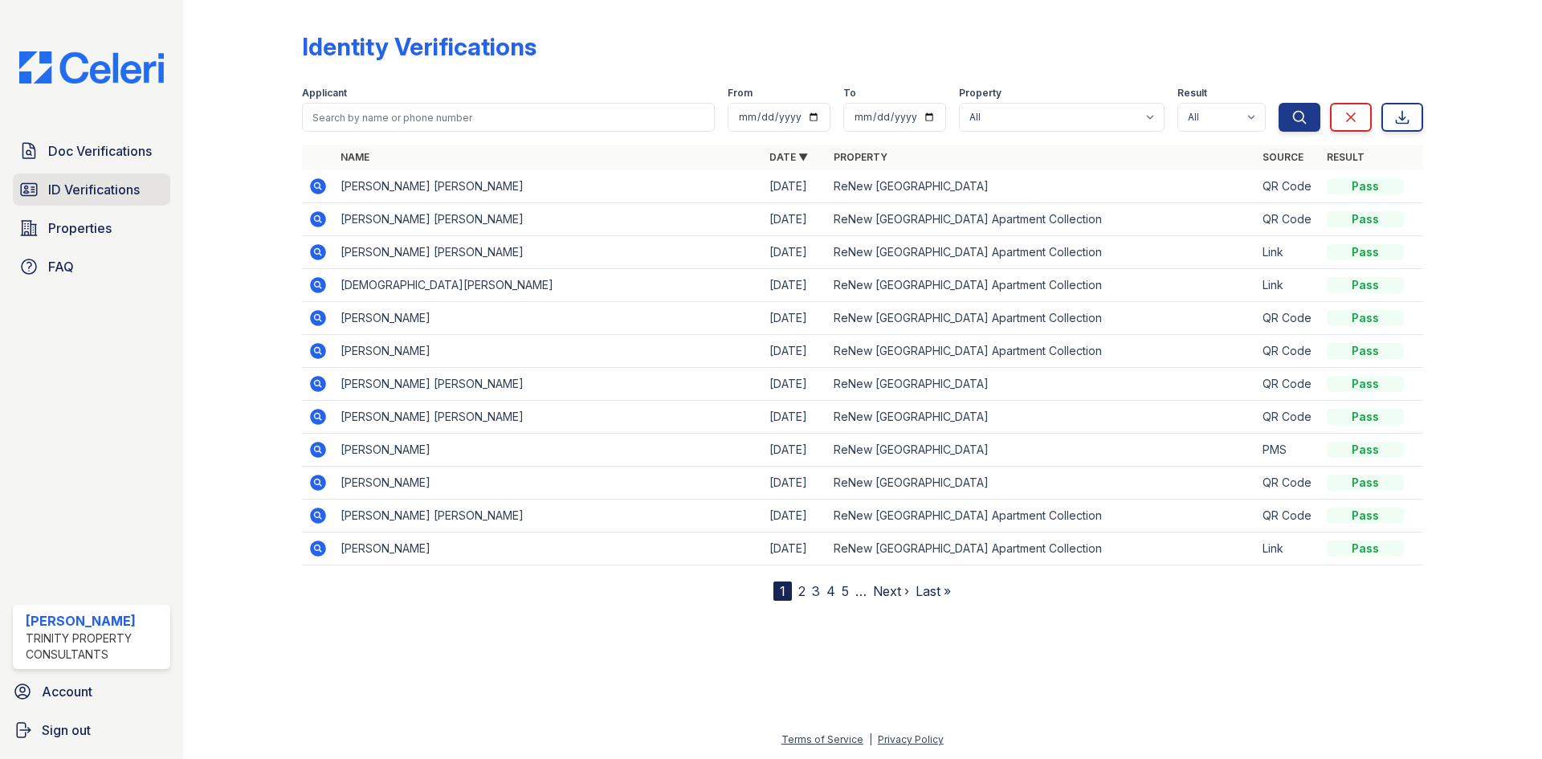
click at [101, 189] on span "ID Verifications" at bounding box center [94, 189] width 92 height 19
click at [93, 152] on span "Doc Verifications" at bounding box center [100, 150] width 104 height 19
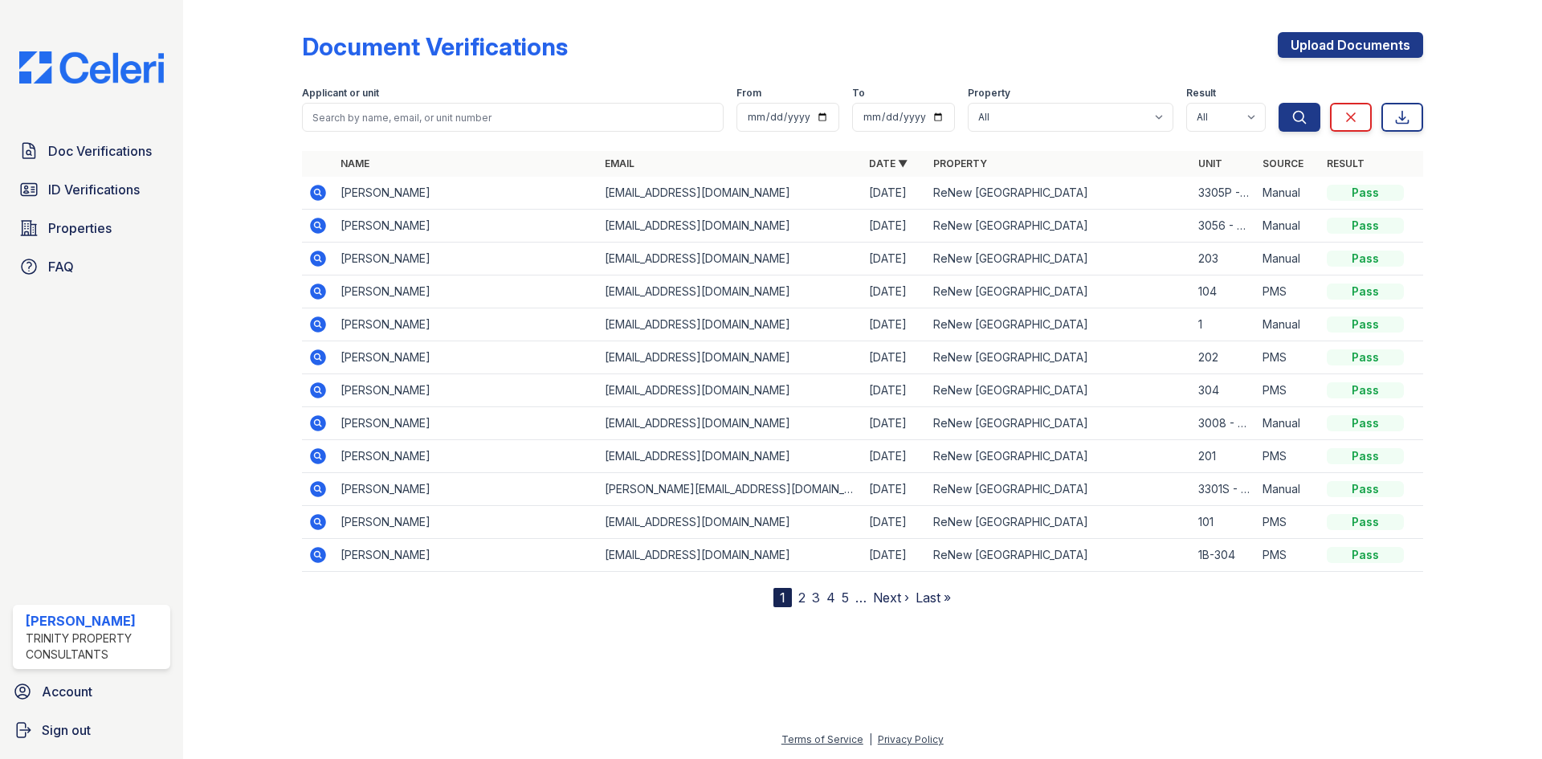
click at [313, 199] on icon at bounding box center [317, 192] width 19 height 19
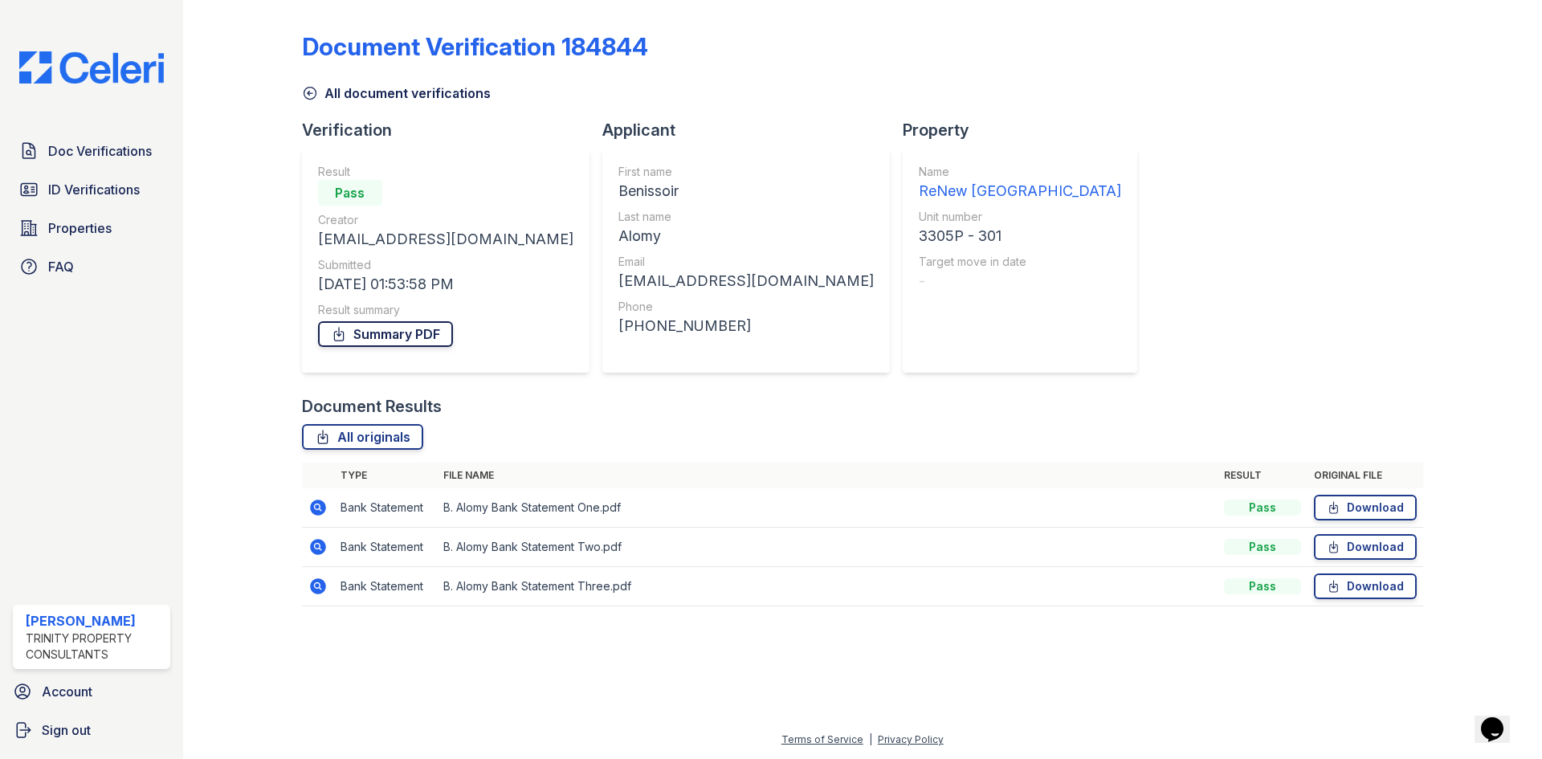
drag, startPoint x: 366, startPoint y: 354, endPoint x: 370, endPoint y: 336, distance: 18.9
click at [365, 352] on div "Result Pass Creator [EMAIL_ADDRESS][DOMAIN_NAME] Submitted [DATE] 01:53:58 PM R…" at bounding box center [445, 260] width 255 height 193
click at [371, 336] on link "Summary PDF" at bounding box center [385, 334] width 135 height 26
